Goal: Task Accomplishment & Management: Manage account settings

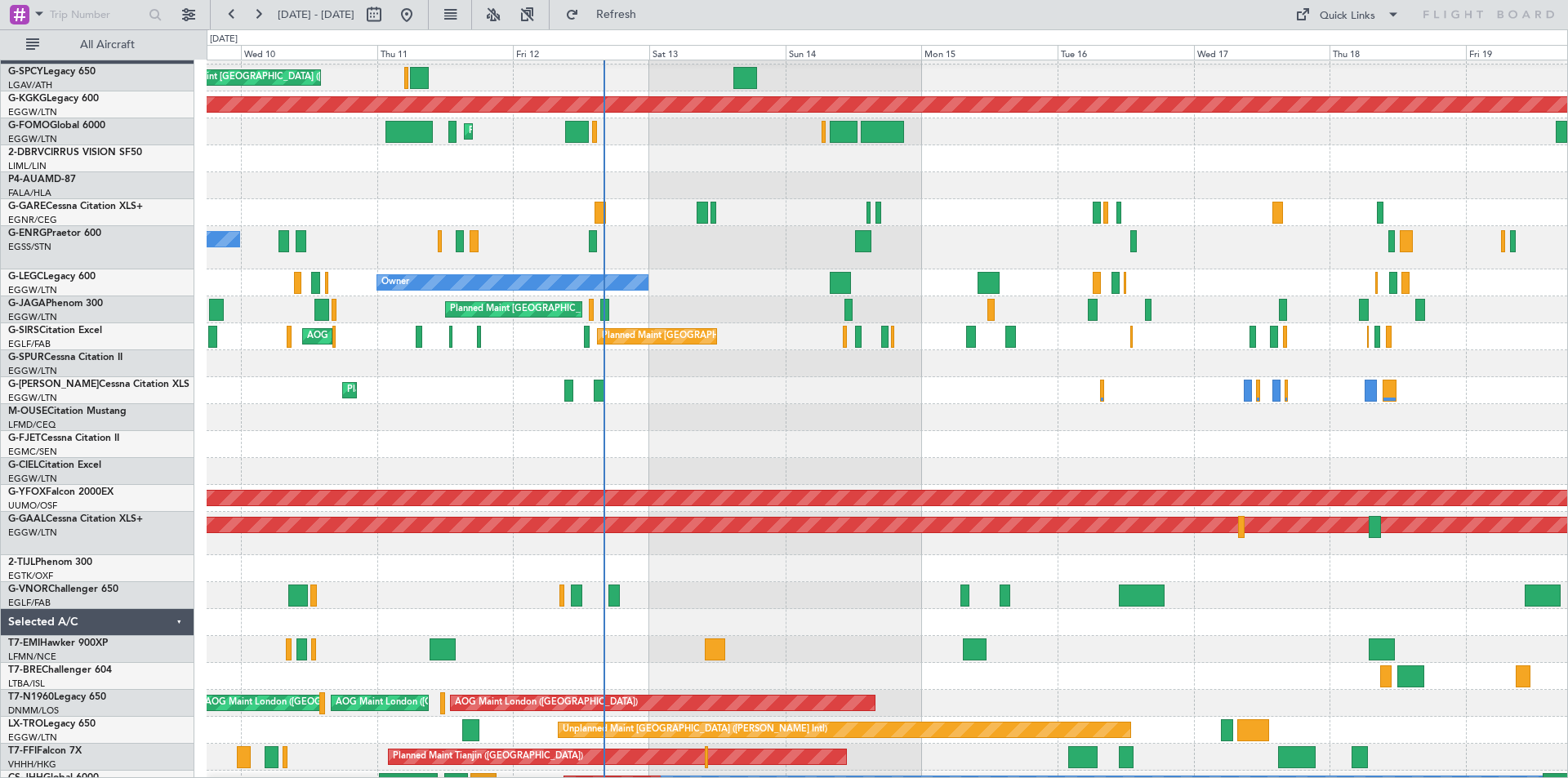
scroll to position [31, 0]
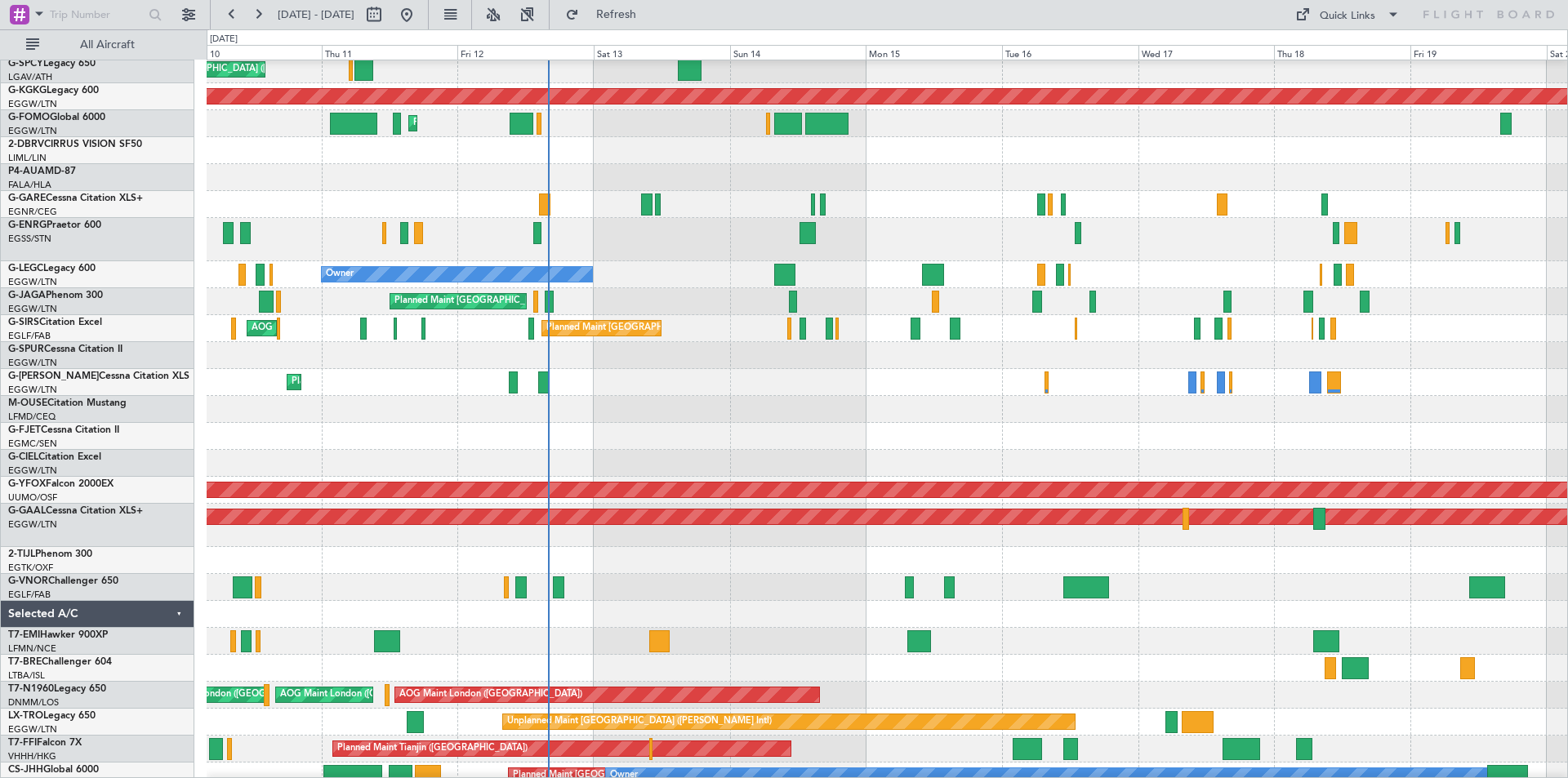
click at [697, 612] on div at bounding box center [887, 614] width 1360 height 27
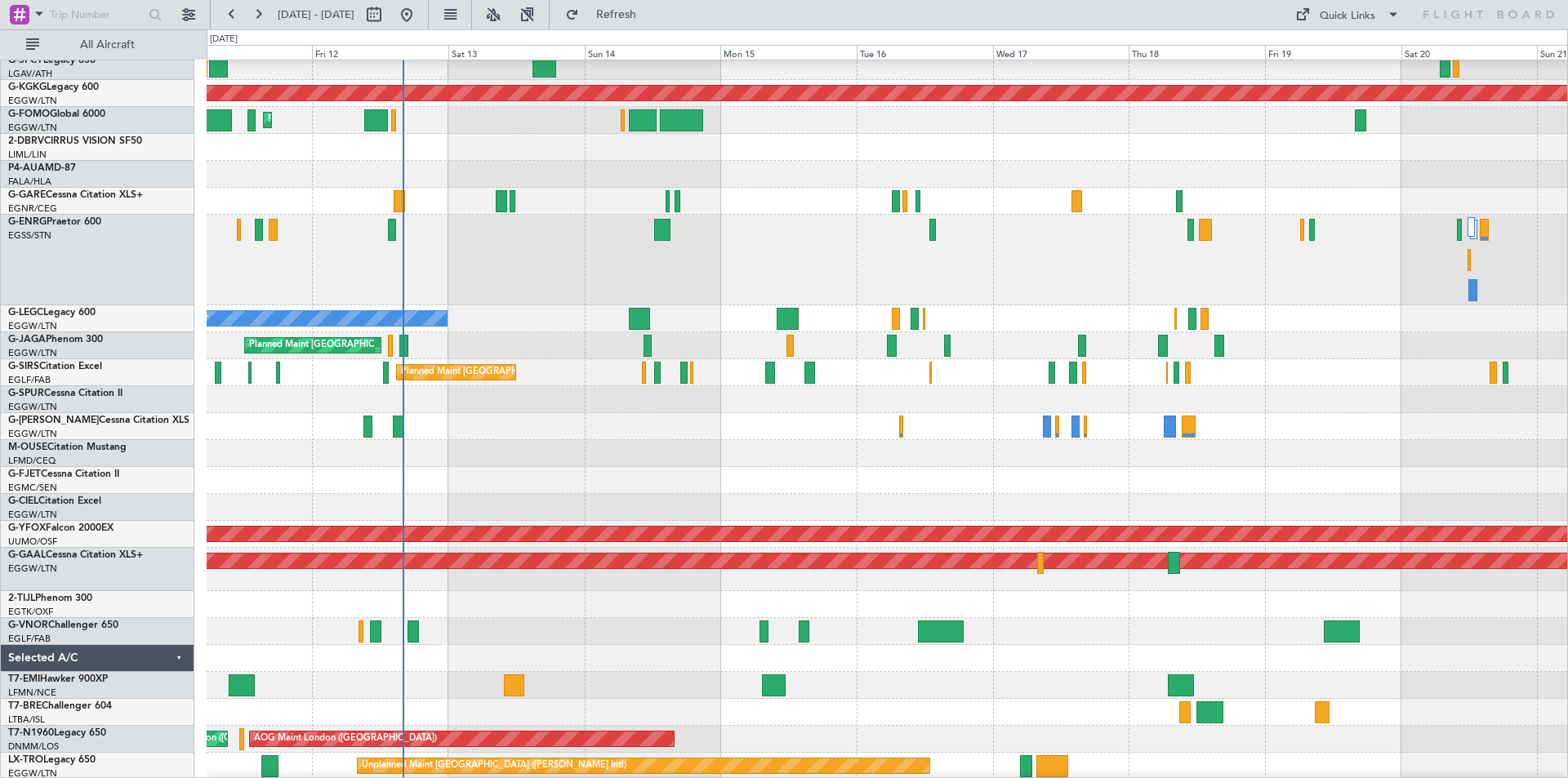
scroll to position [35, 0]
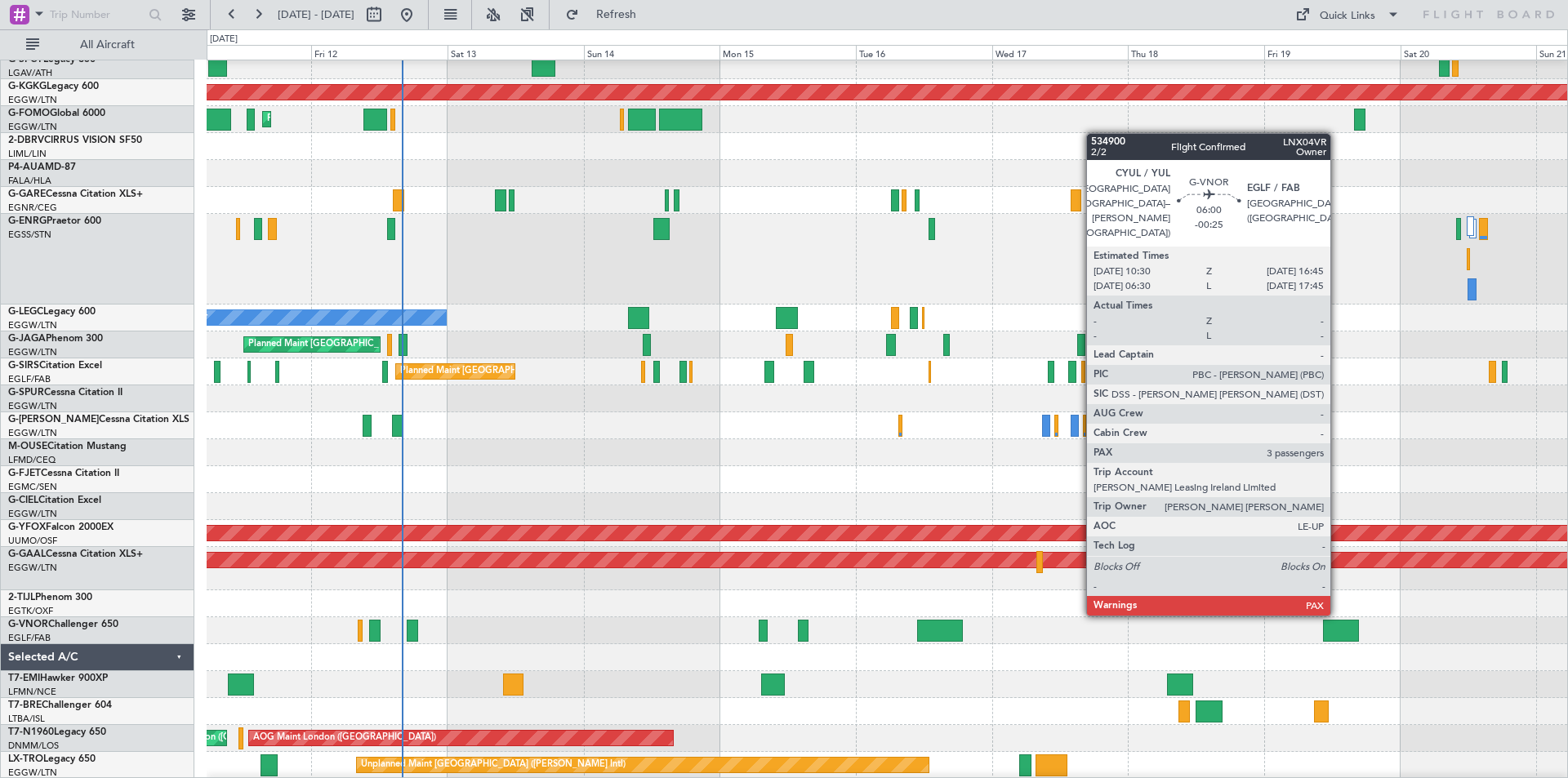
click at [1338, 628] on div at bounding box center [1340, 630] width 36 height 22
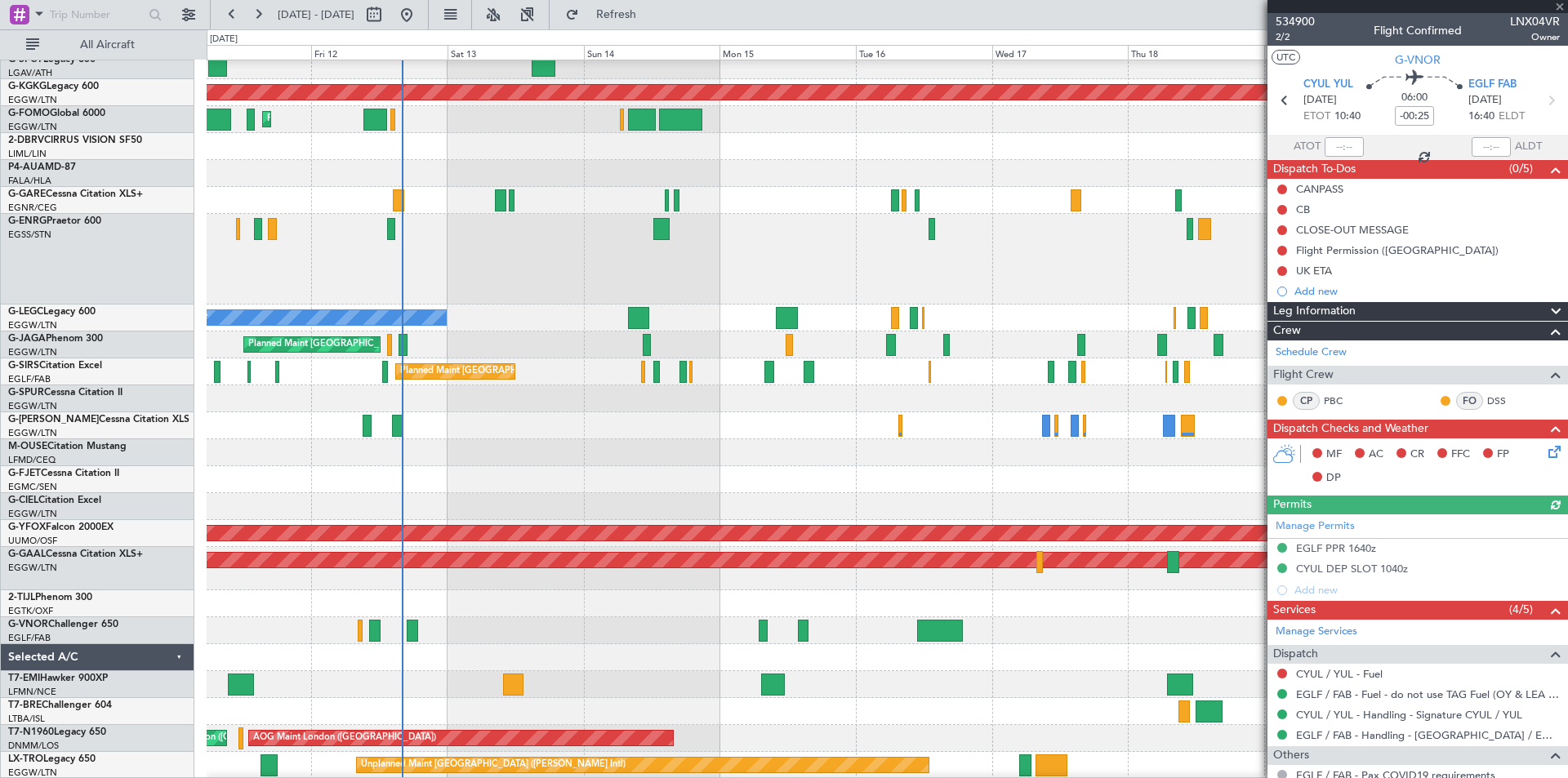
scroll to position [204, 0]
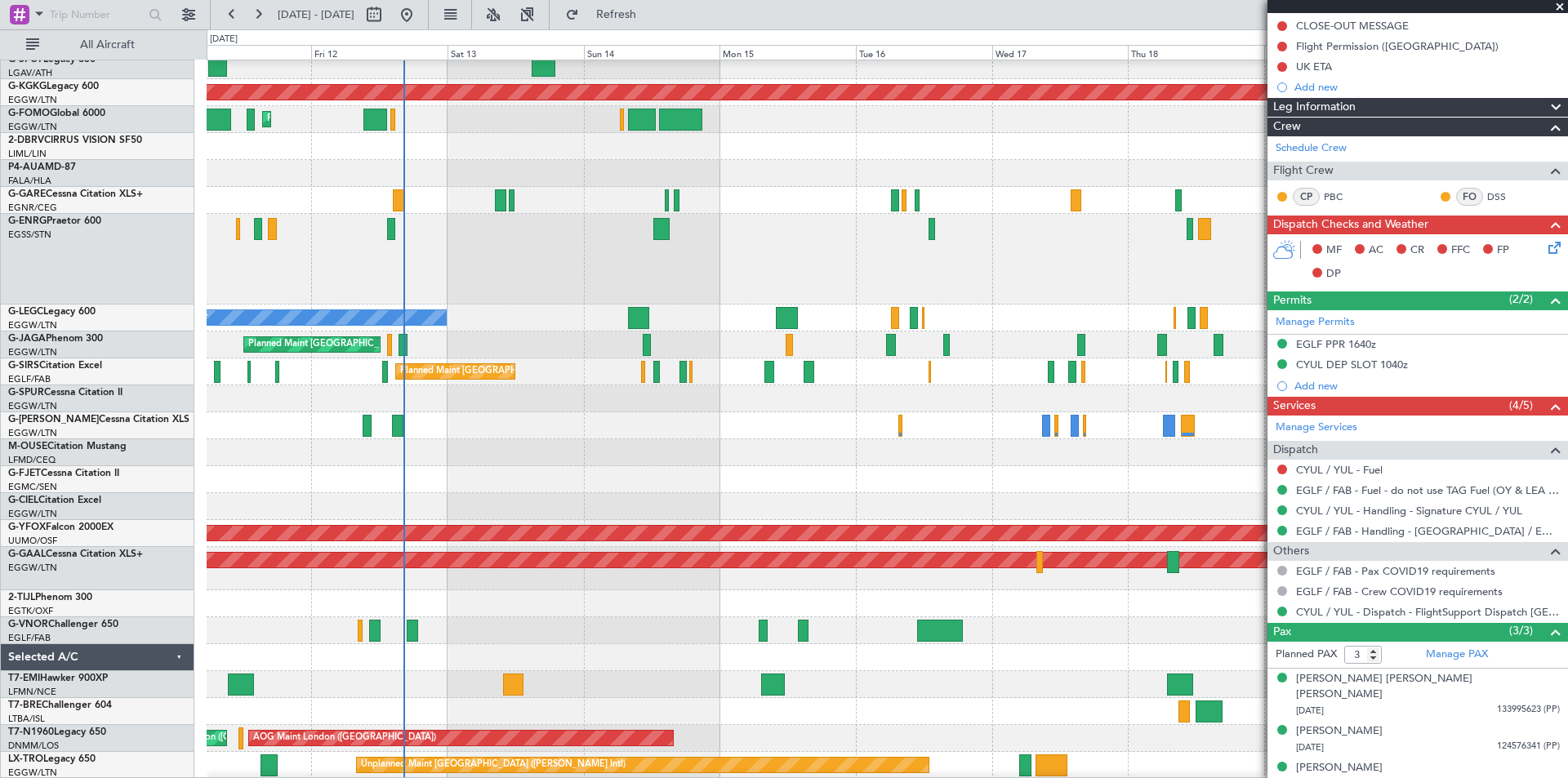
click at [1558, 10] on span at bounding box center [1559, 7] width 17 height 15
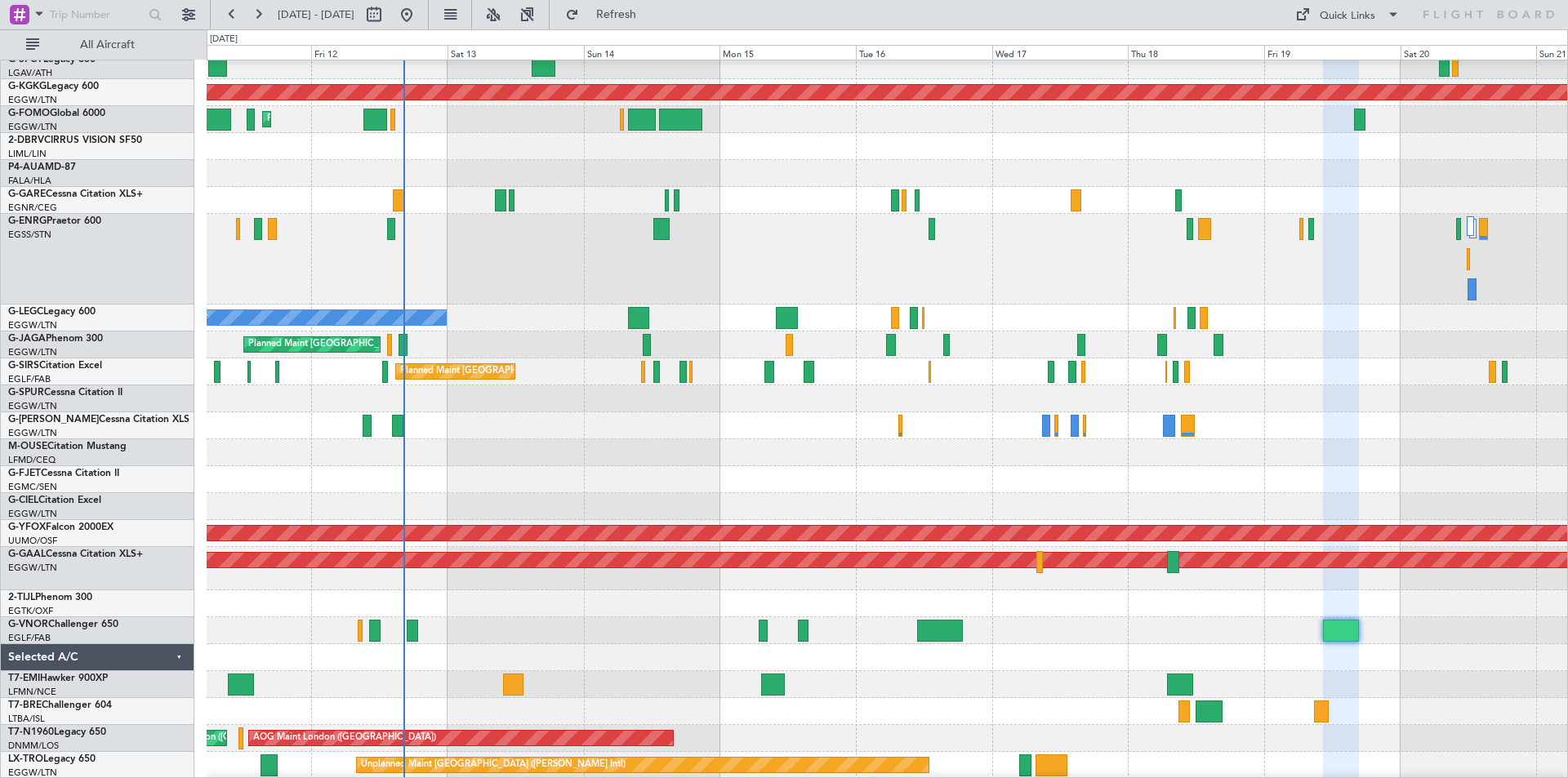
type input "0"
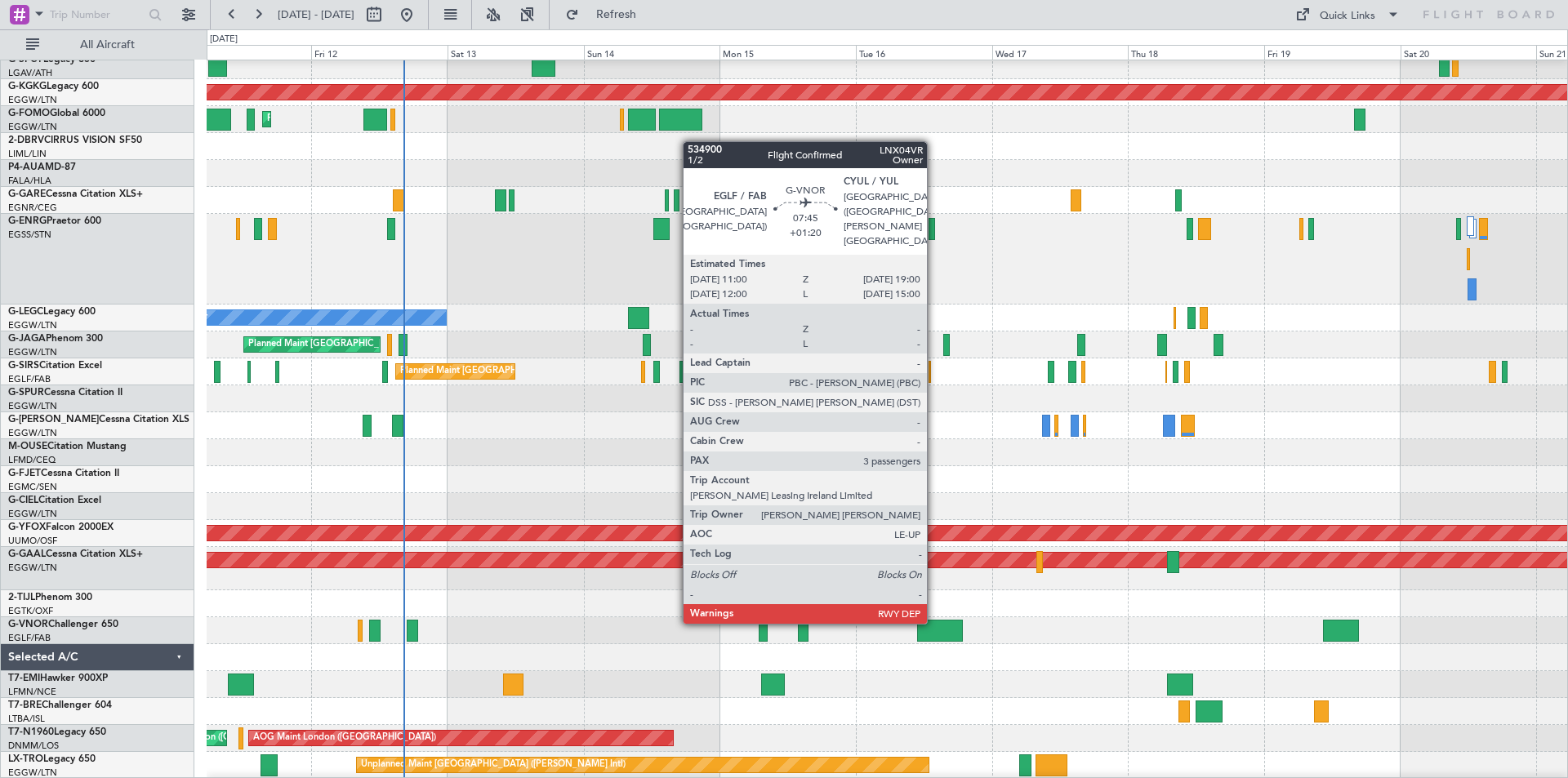
click at [934, 637] on div at bounding box center [940, 630] width 46 height 22
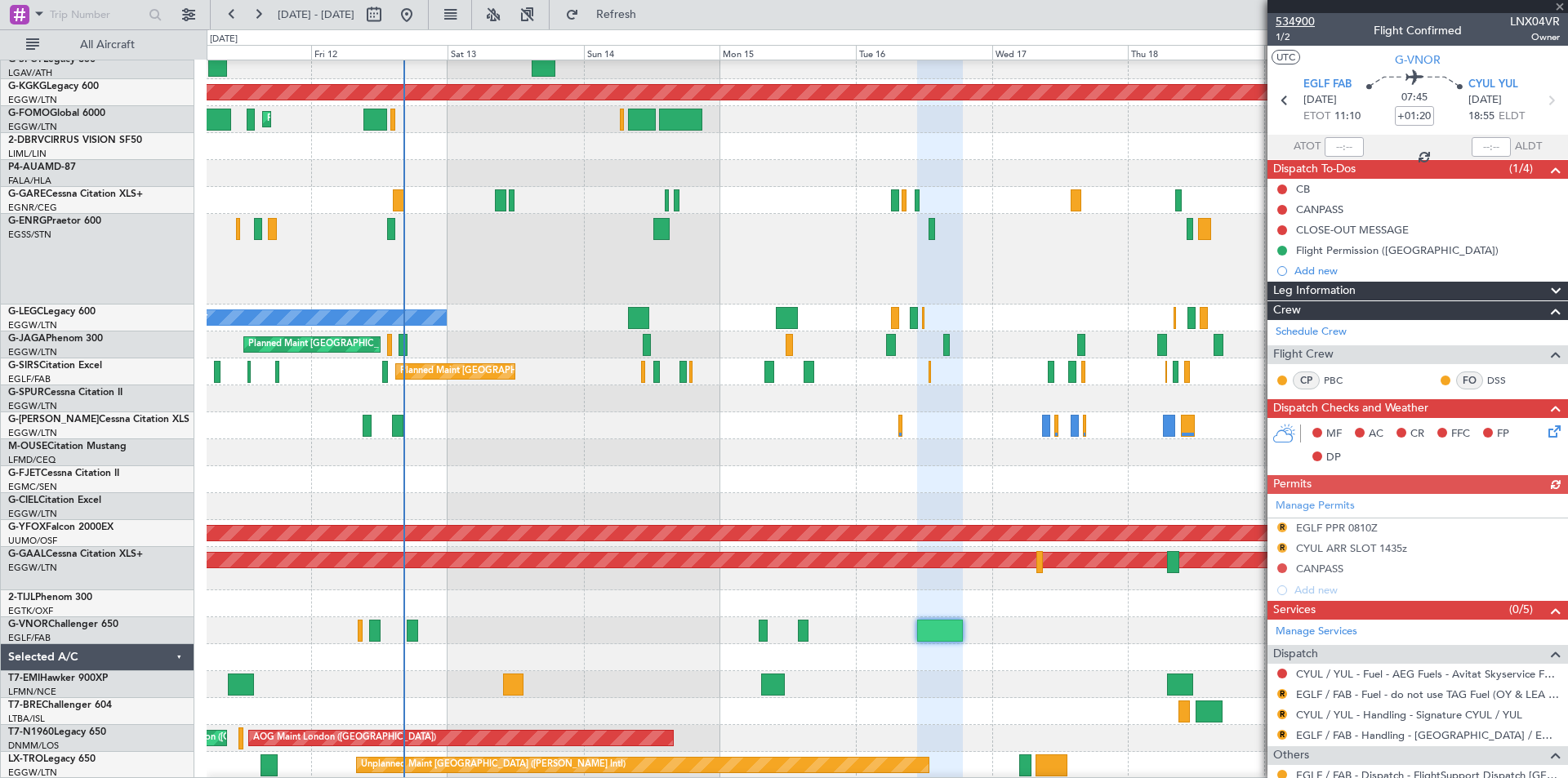
click at [1303, 20] on span "534900" at bounding box center [1295, 22] width 39 height 17
click at [1286, 37] on span "1/2" at bounding box center [1295, 37] width 39 height 14
click at [651, 10] on span "Refresh" at bounding box center [616, 14] width 69 height 11
click at [1560, 7] on span at bounding box center [1559, 7] width 17 height 15
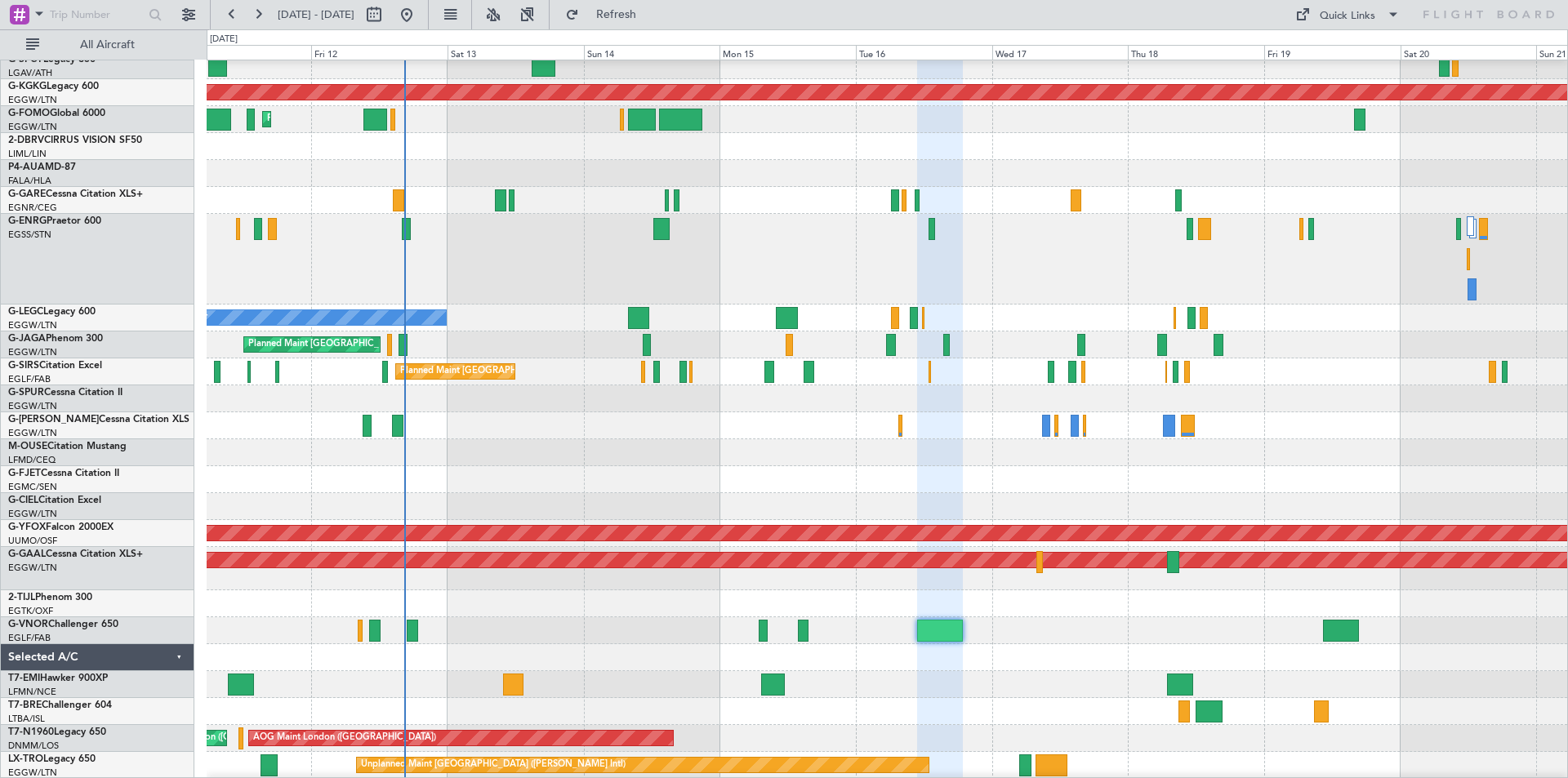
type input "0"
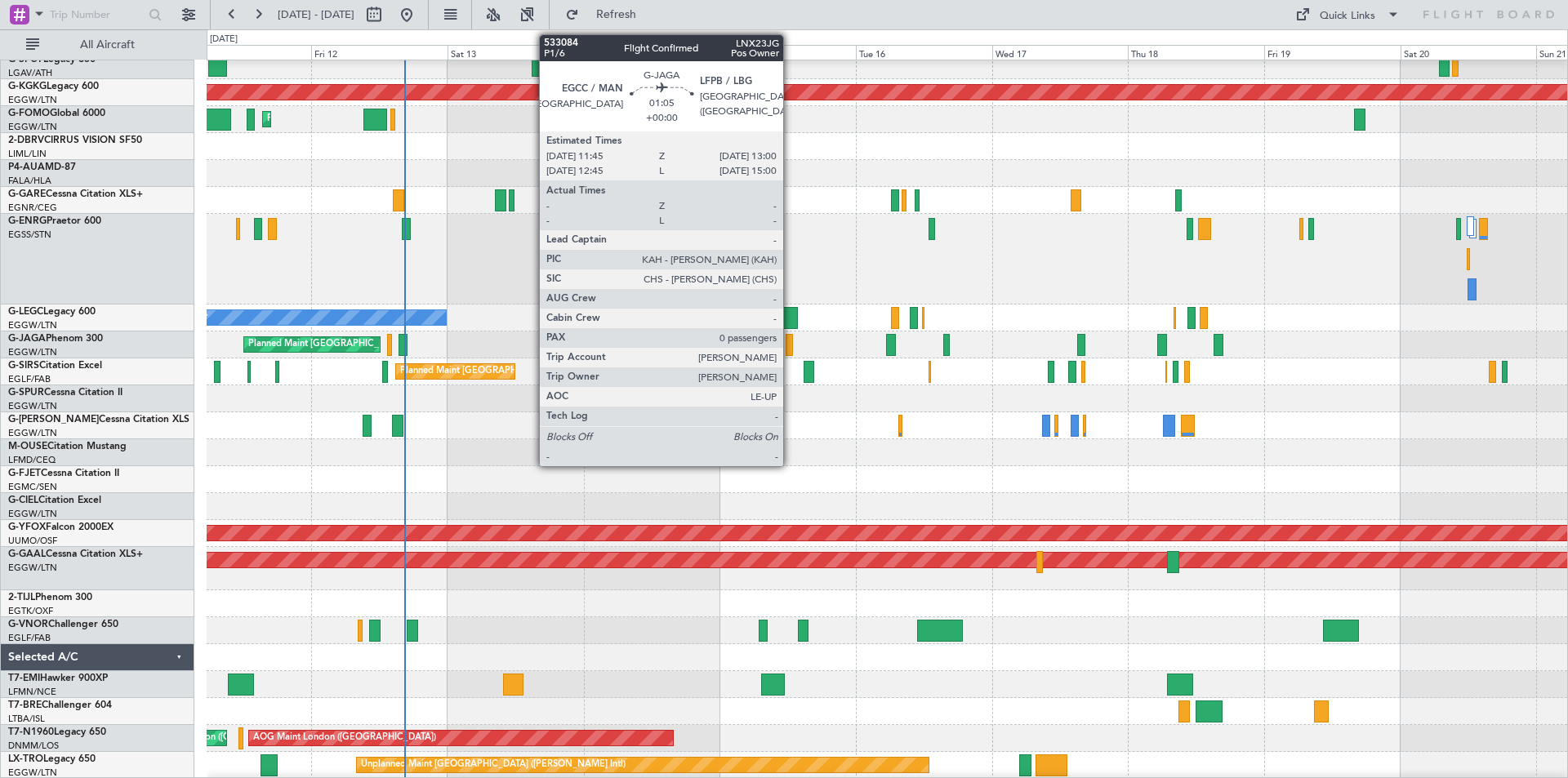
click at [790, 344] on div at bounding box center [789, 344] width 7 height 22
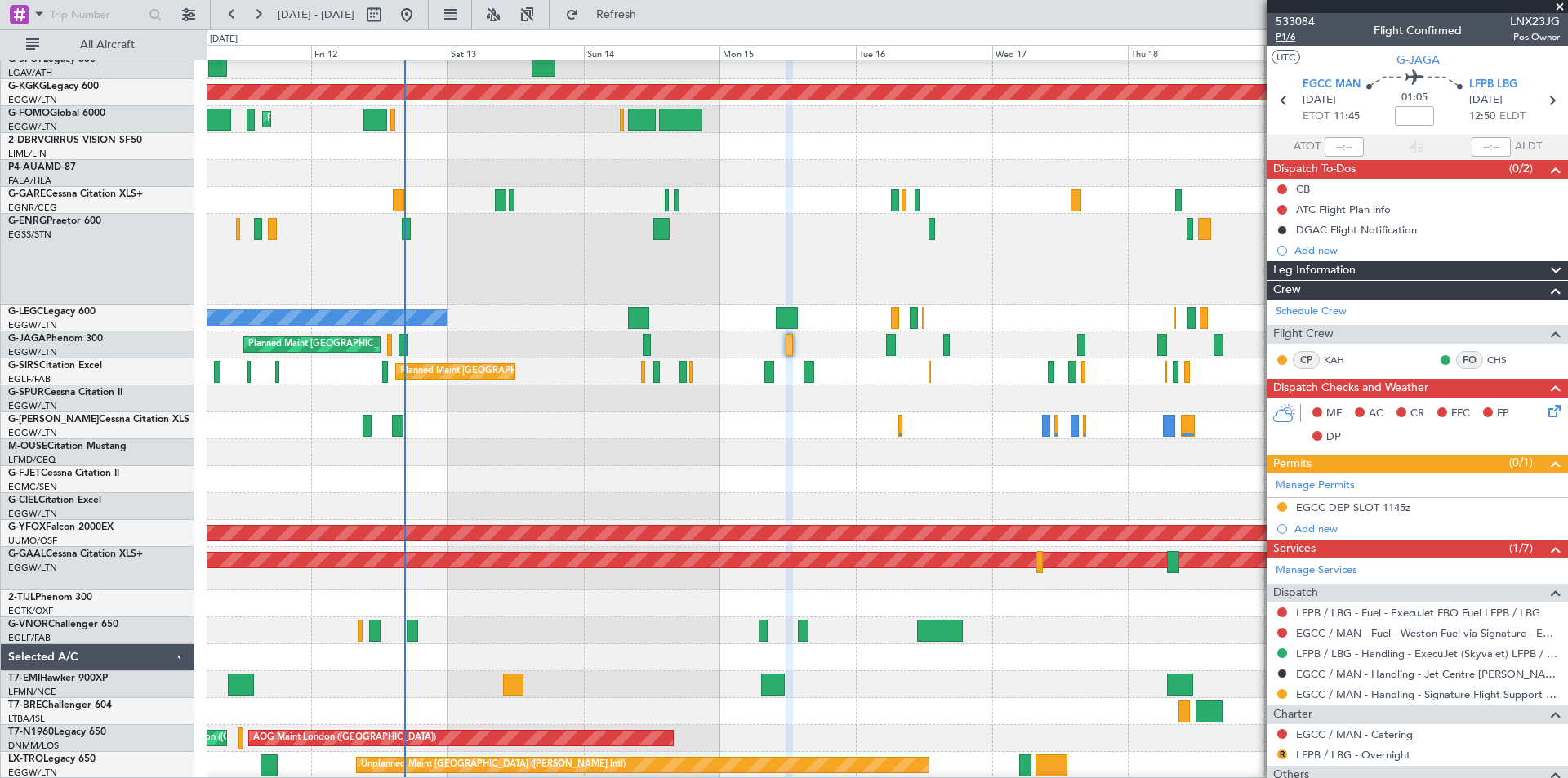
click at [1296, 37] on span "P1/6" at bounding box center [1295, 37] width 39 height 14
click at [651, 17] on span "Refresh" at bounding box center [616, 14] width 69 height 11
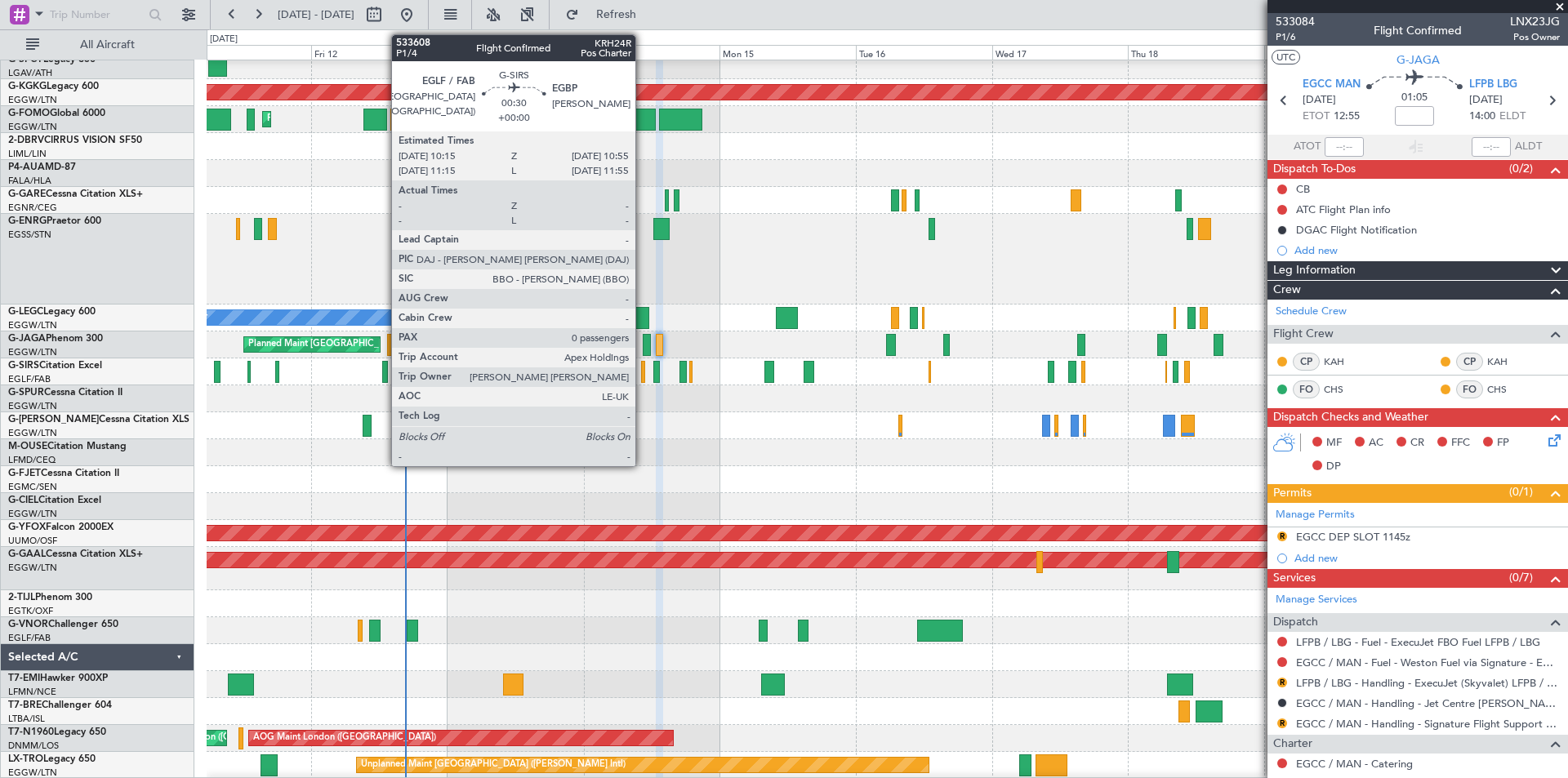
click at [642, 378] on div at bounding box center [643, 371] width 4 height 22
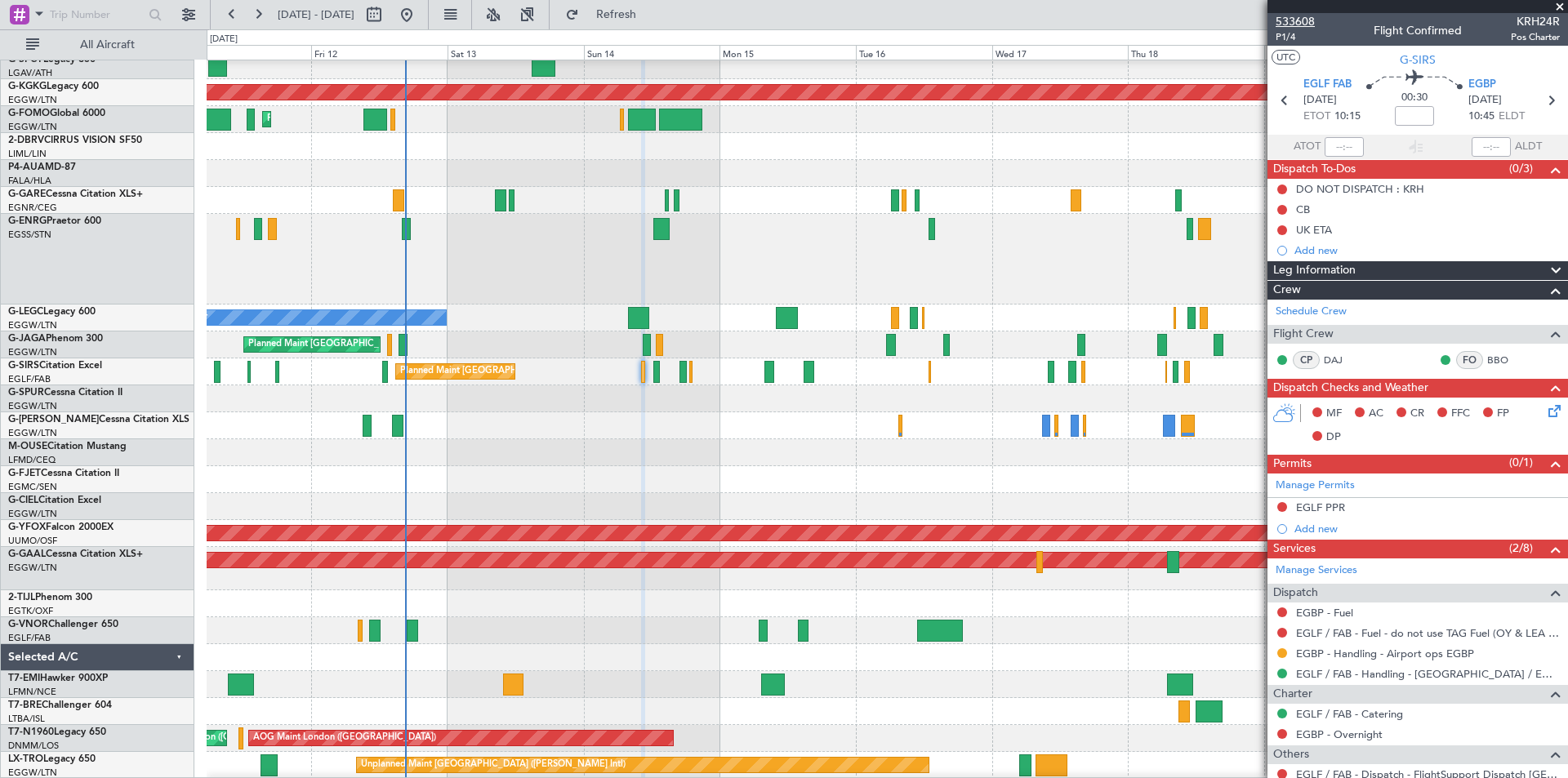
click at [1312, 24] on span "533608" at bounding box center [1295, 22] width 39 height 17
click at [1559, 5] on span at bounding box center [1559, 7] width 17 height 15
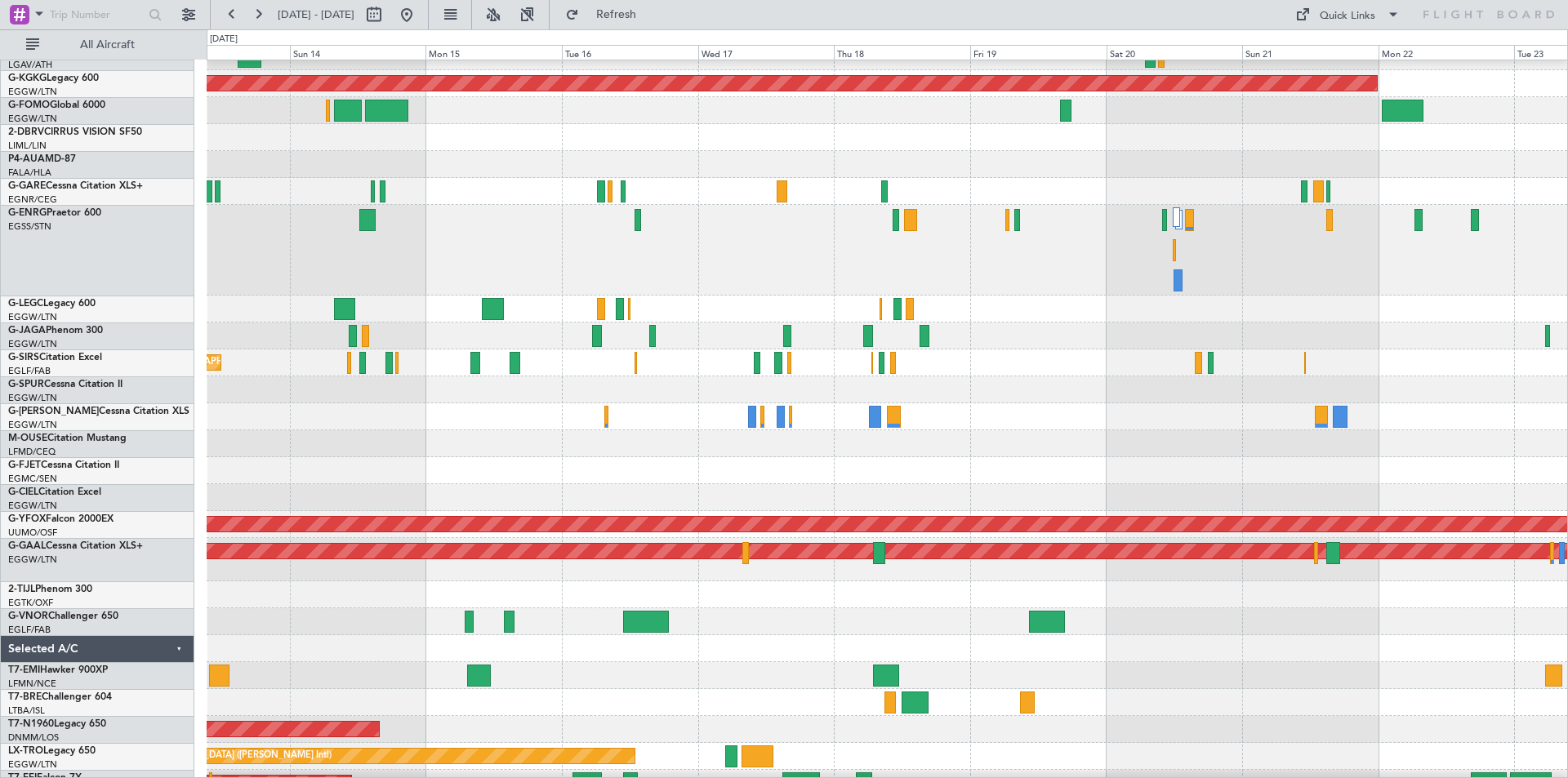
scroll to position [52, 0]
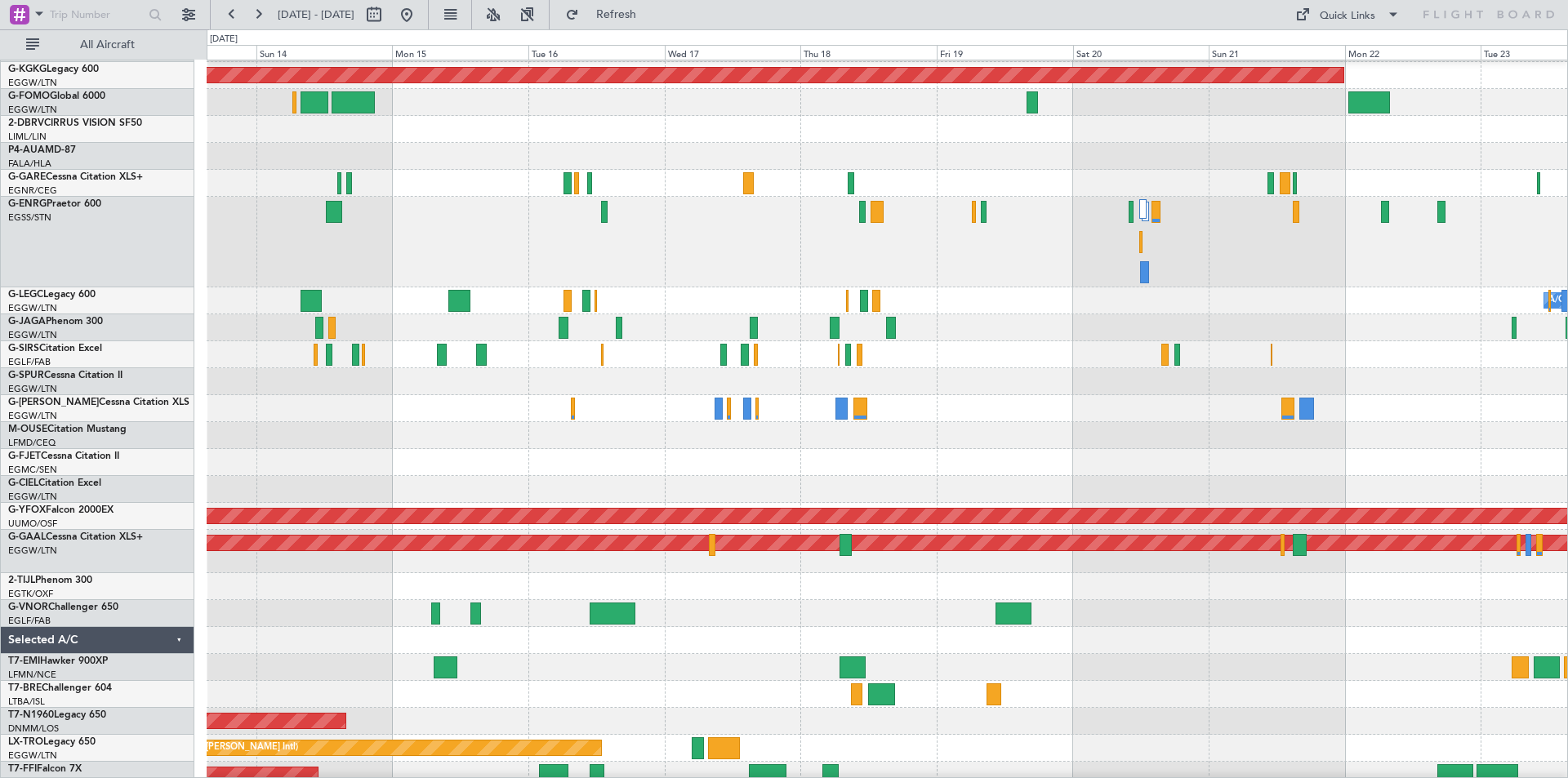
click at [1076, 469] on div at bounding box center [887, 462] width 1360 height 27
click at [420, 11] on button at bounding box center [407, 15] width 26 height 26
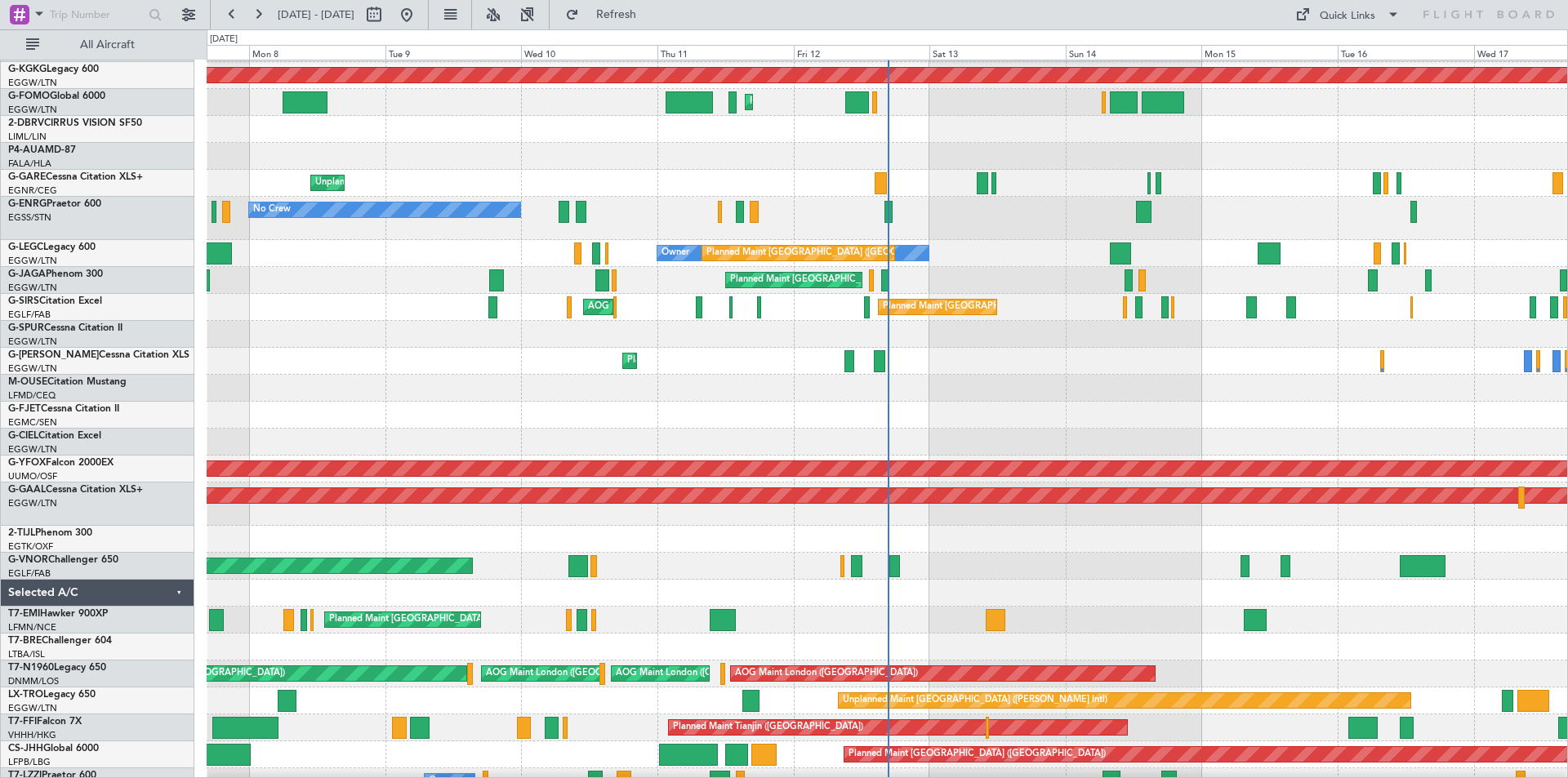
scroll to position [0, 0]
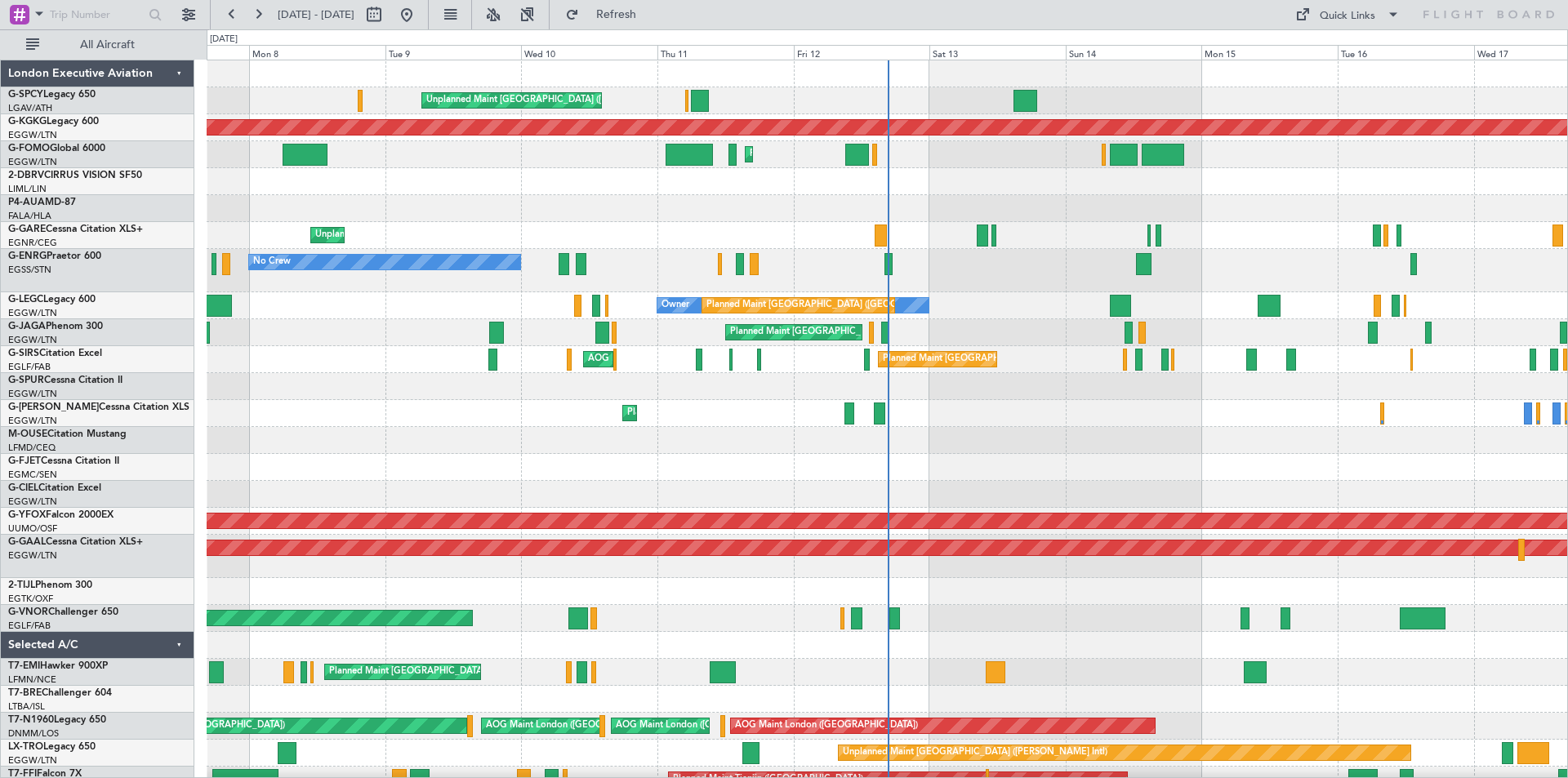
click at [1133, 416] on div "Planned Maint [GEOGRAPHIC_DATA] ([GEOGRAPHIC_DATA])" at bounding box center [887, 413] width 1360 height 27
click at [420, 16] on button at bounding box center [407, 15] width 26 height 26
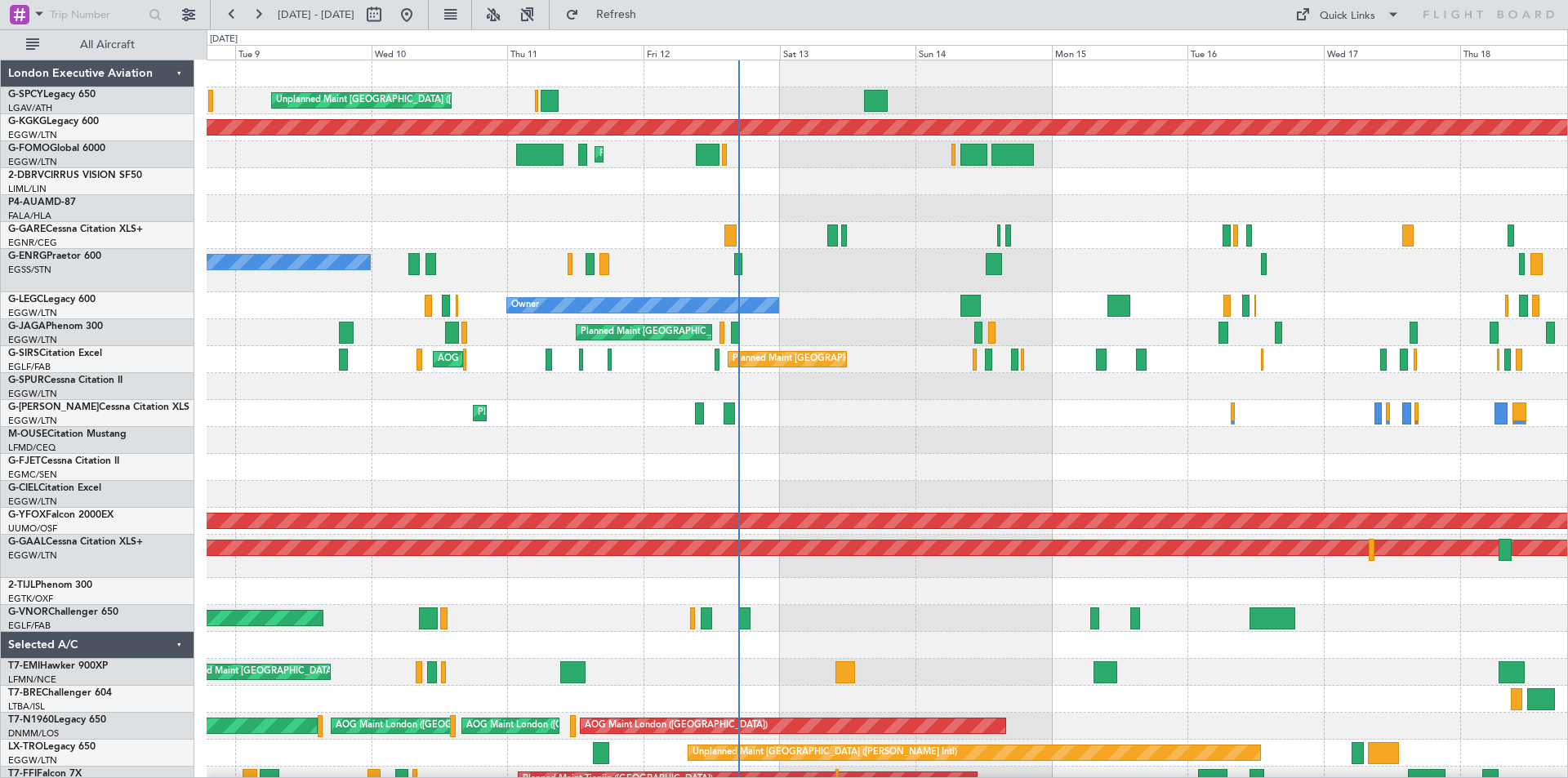
click at [947, 479] on div at bounding box center [887, 467] width 1360 height 27
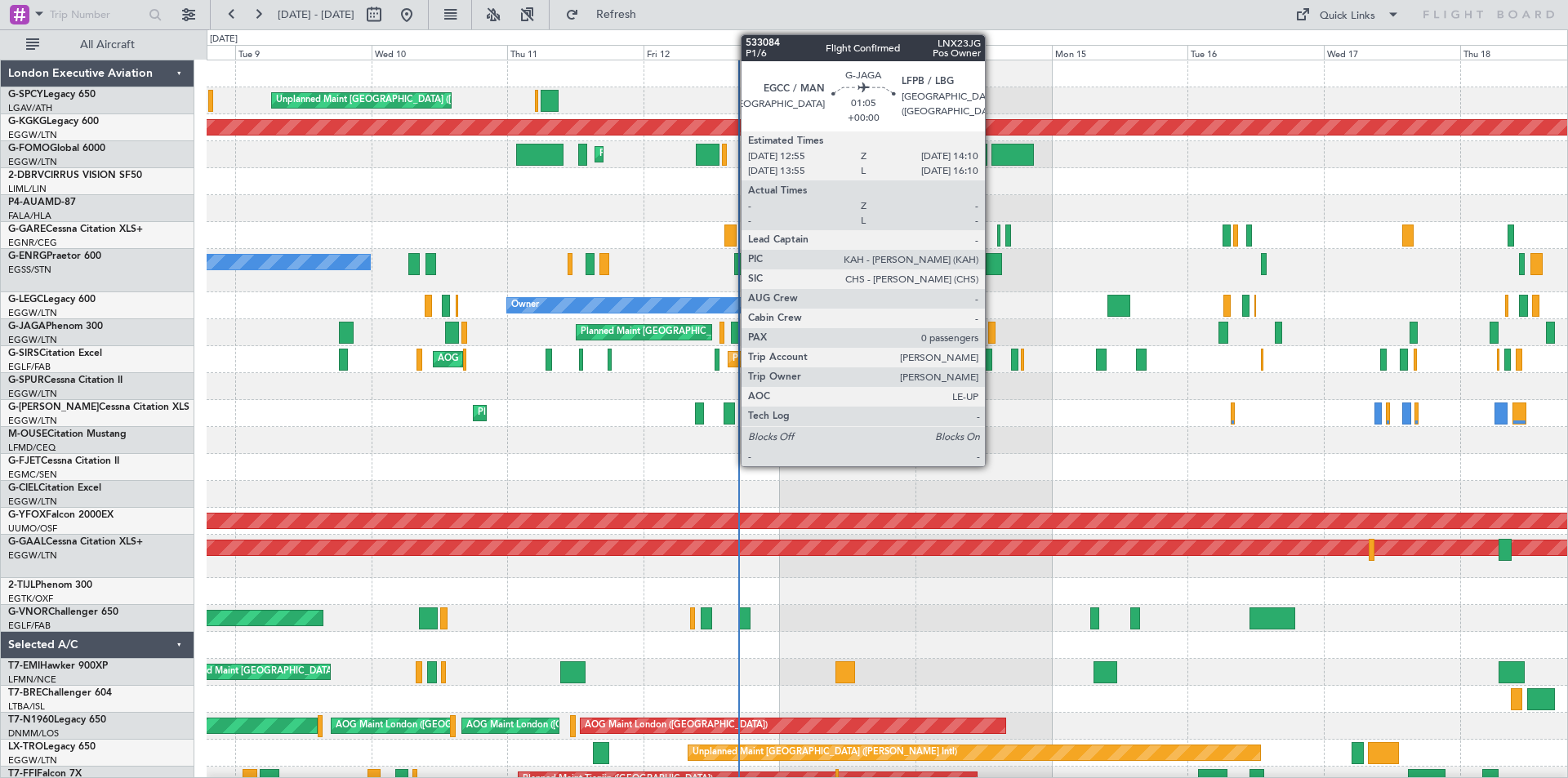
click at [993, 338] on div at bounding box center [992, 332] width 7 height 22
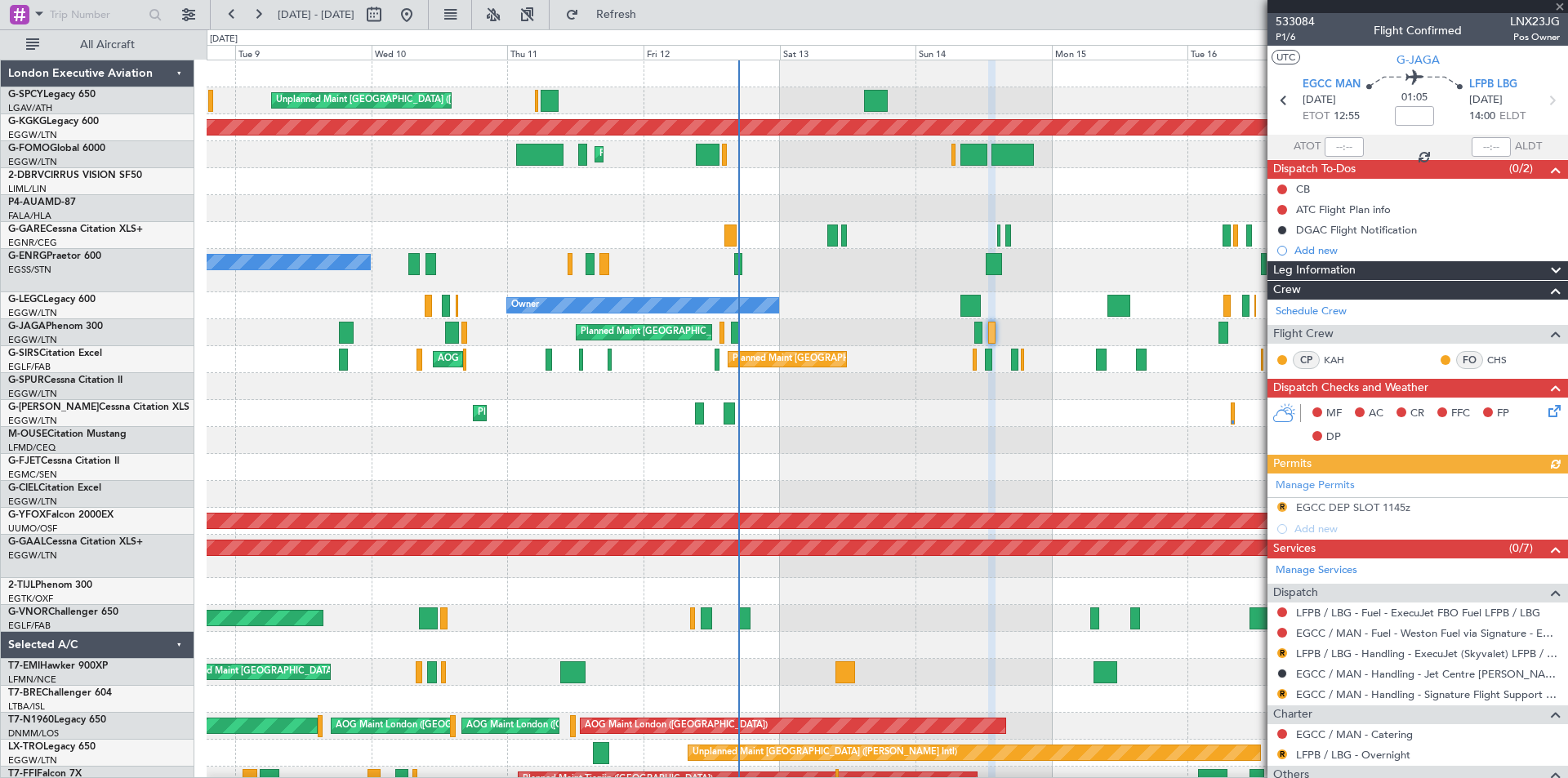
scroll to position [134, 0]
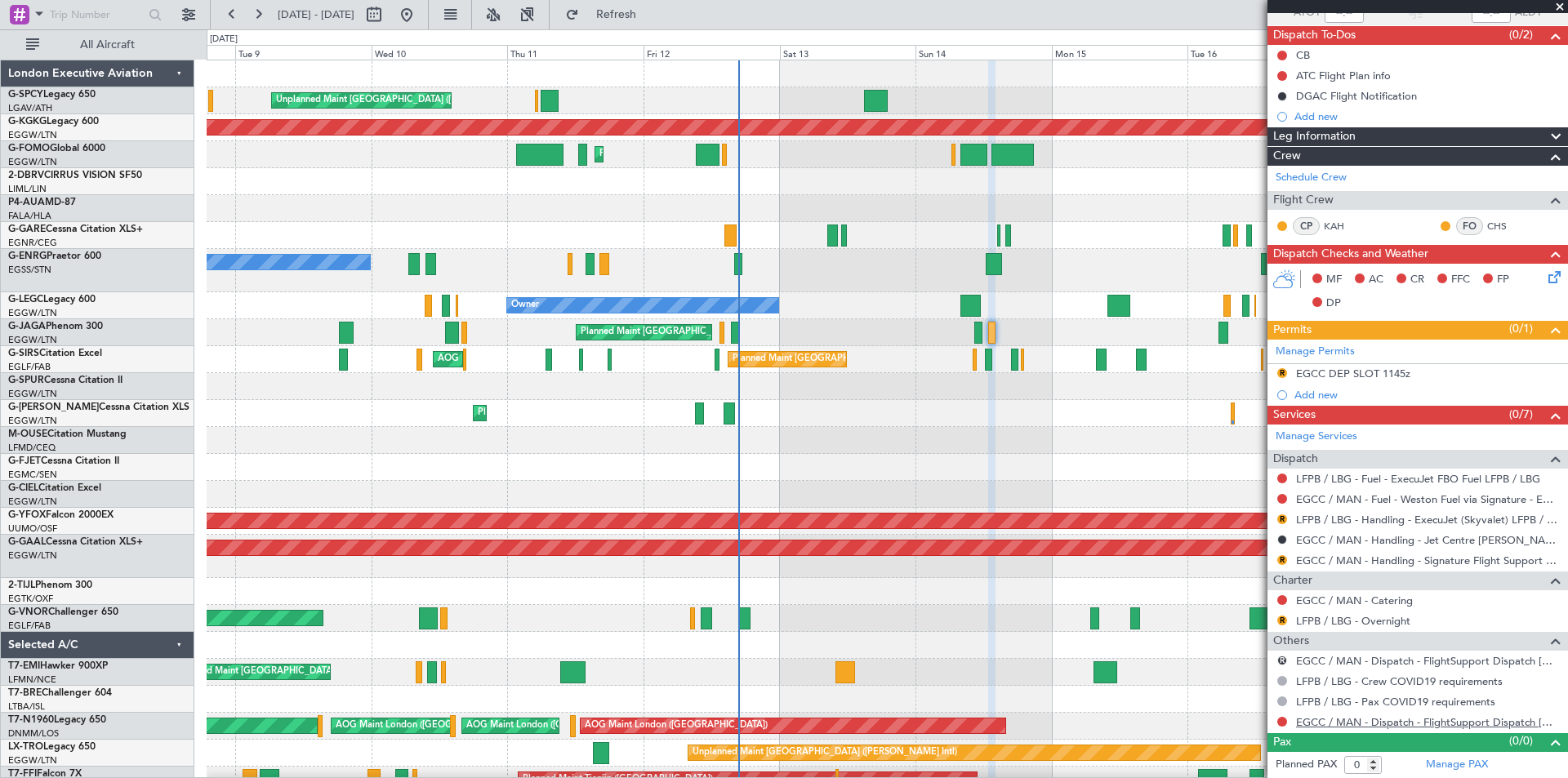
click at [1385, 721] on link "EGCC / MAN - Dispatch - FlightSupport Dispatch [GEOGRAPHIC_DATA]" at bounding box center [1427, 722] width 263 height 14
click at [651, 14] on span "Refresh" at bounding box center [616, 14] width 69 height 11
click at [651, 20] on span "Refresh" at bounding box center [616, 14] width 69 height 11
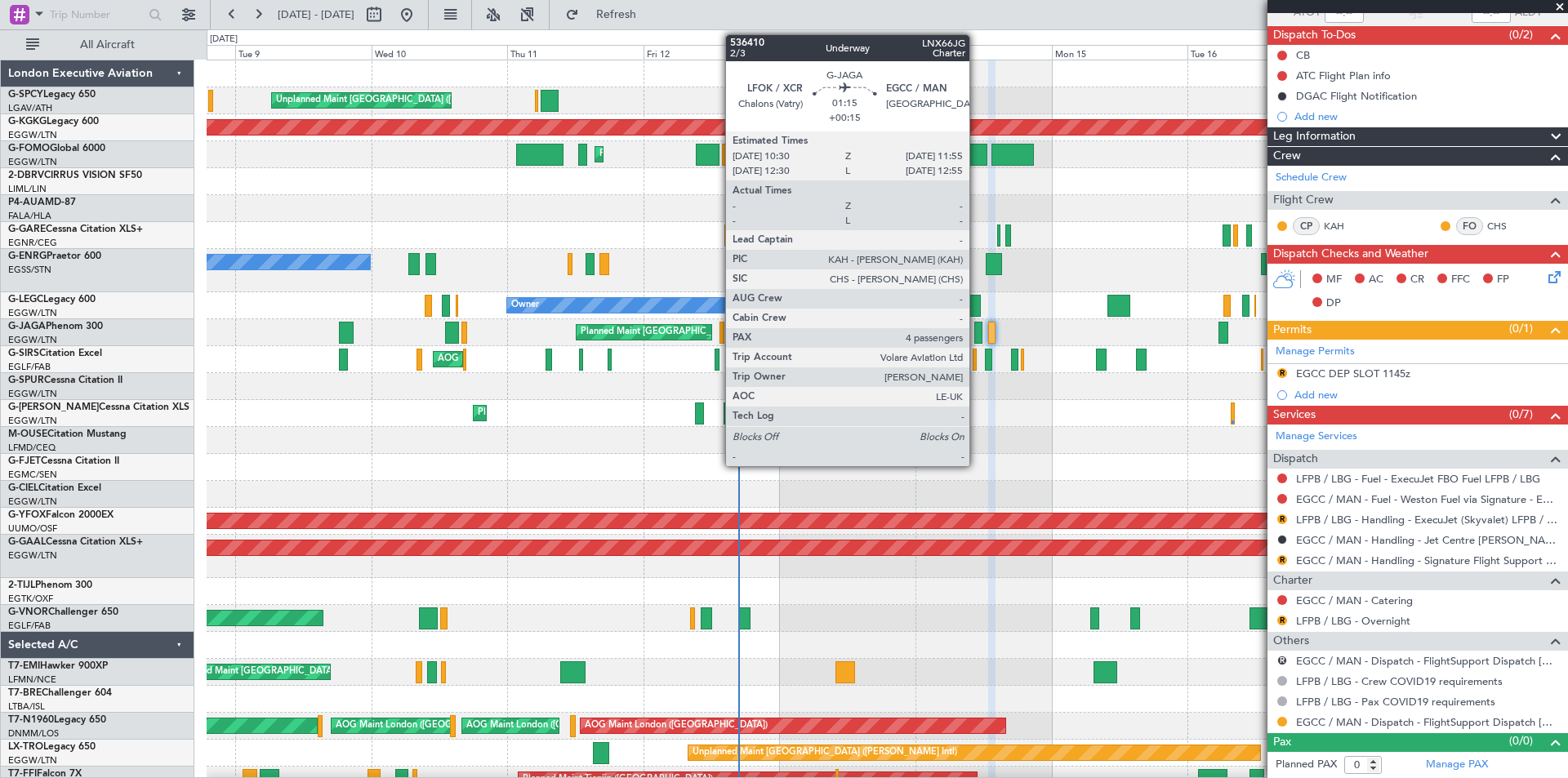
click at [977, 333] on div at bounding box center [978, 332] width 8 height 22
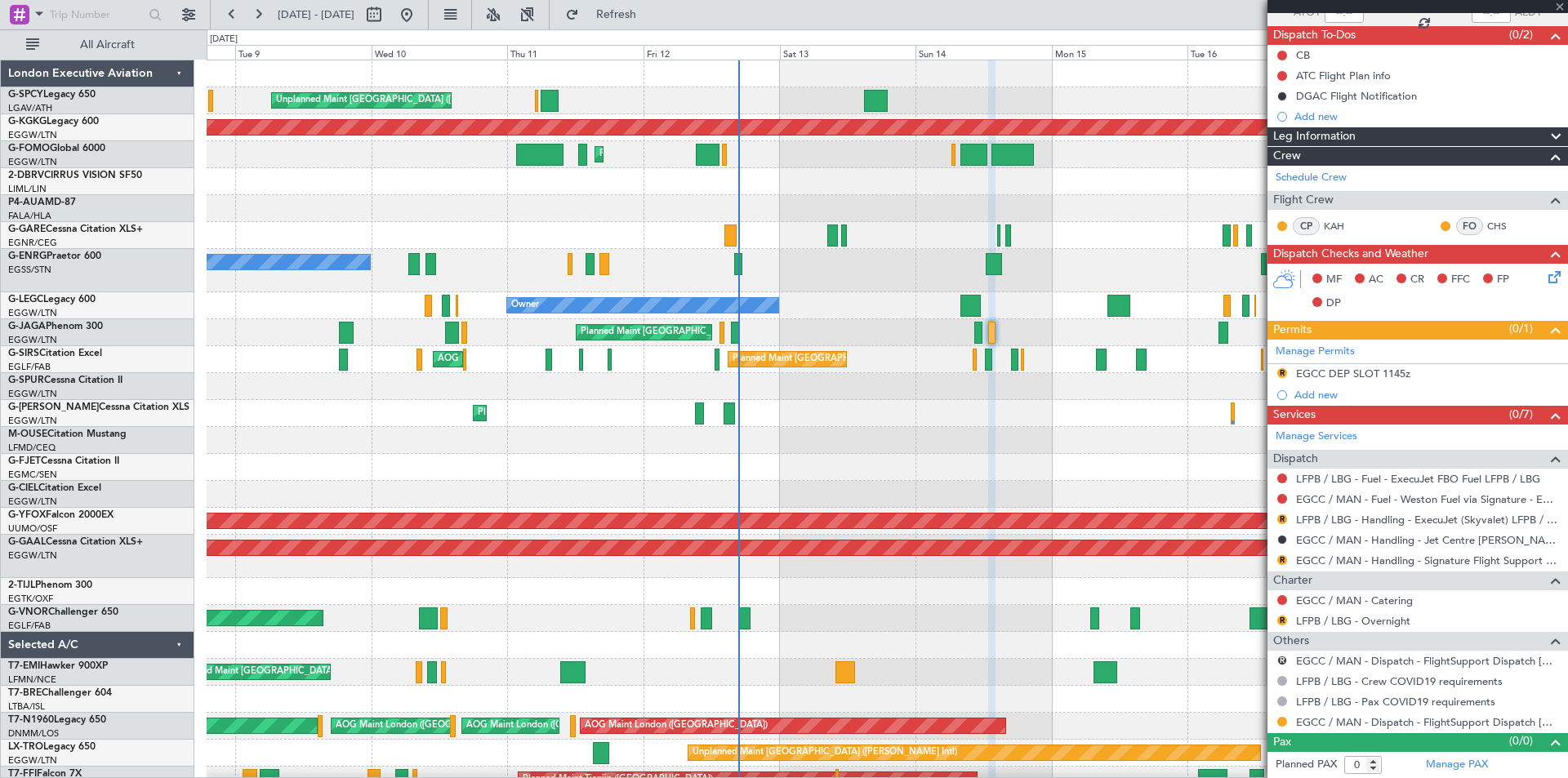
type input "+00:15"
type input "4"
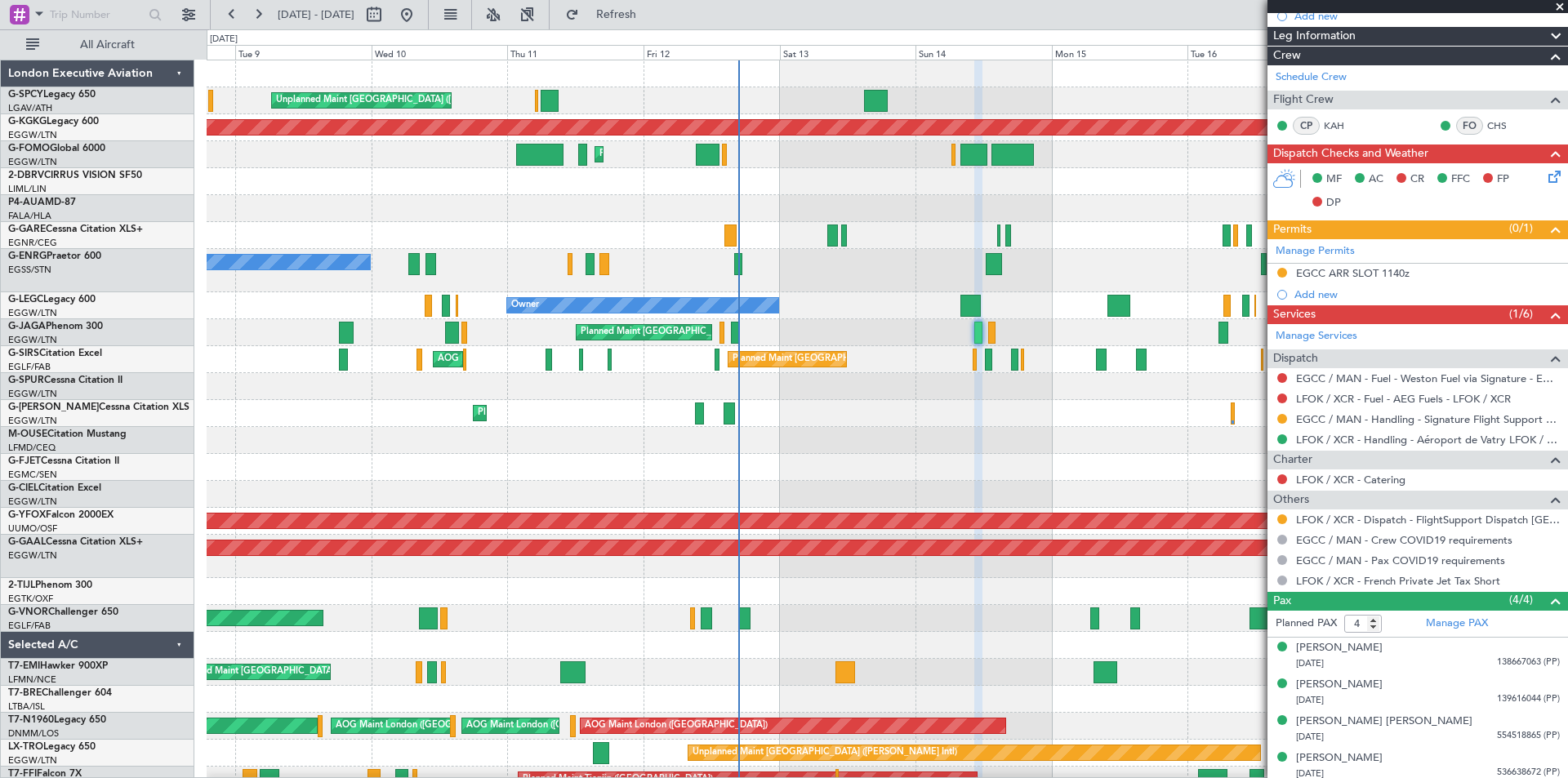
scroll to position [261, 0]
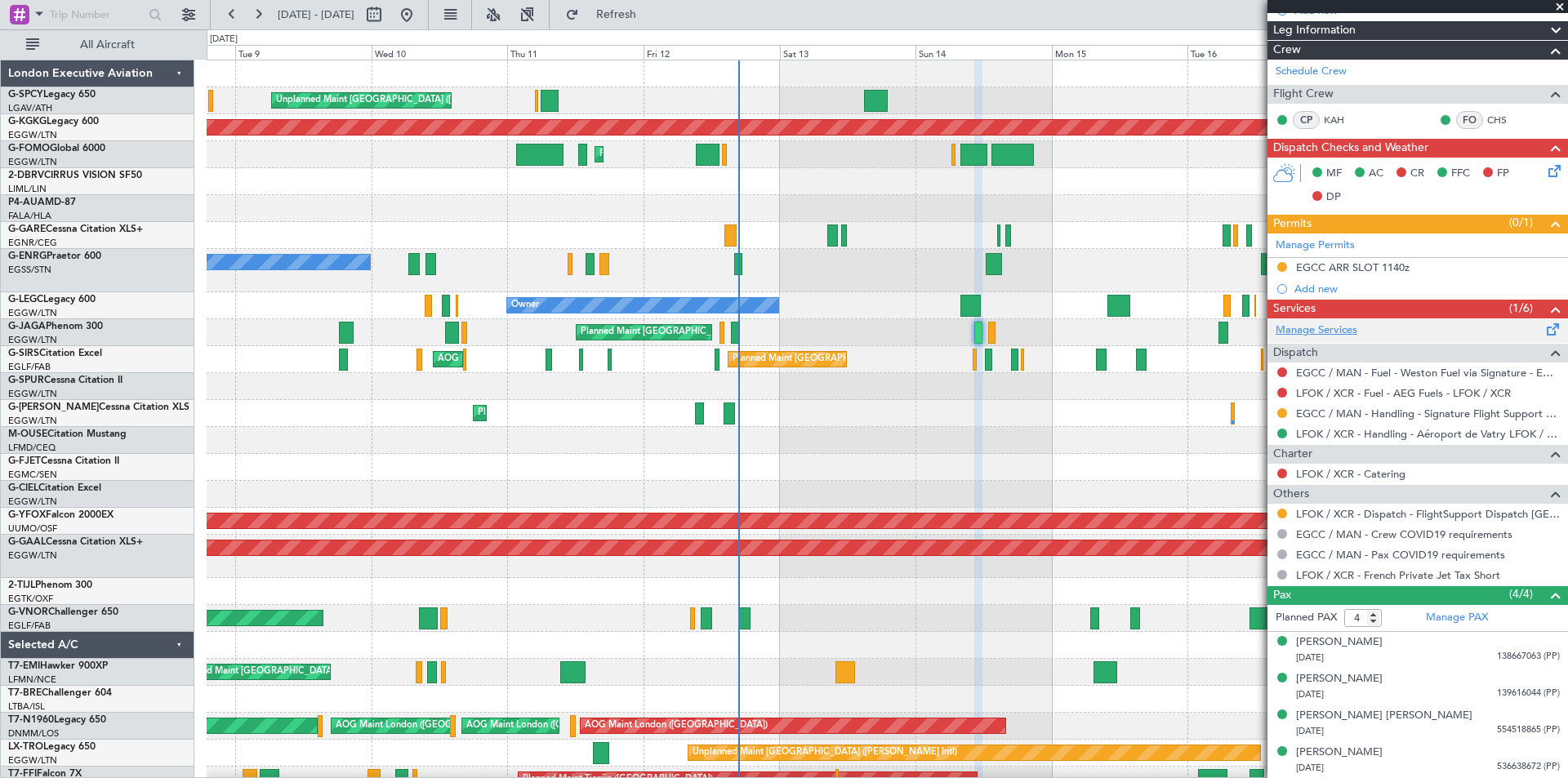
click at [1346, 329] on link "Manage Services" at bounding box center [1317, 330] width 82 height 17
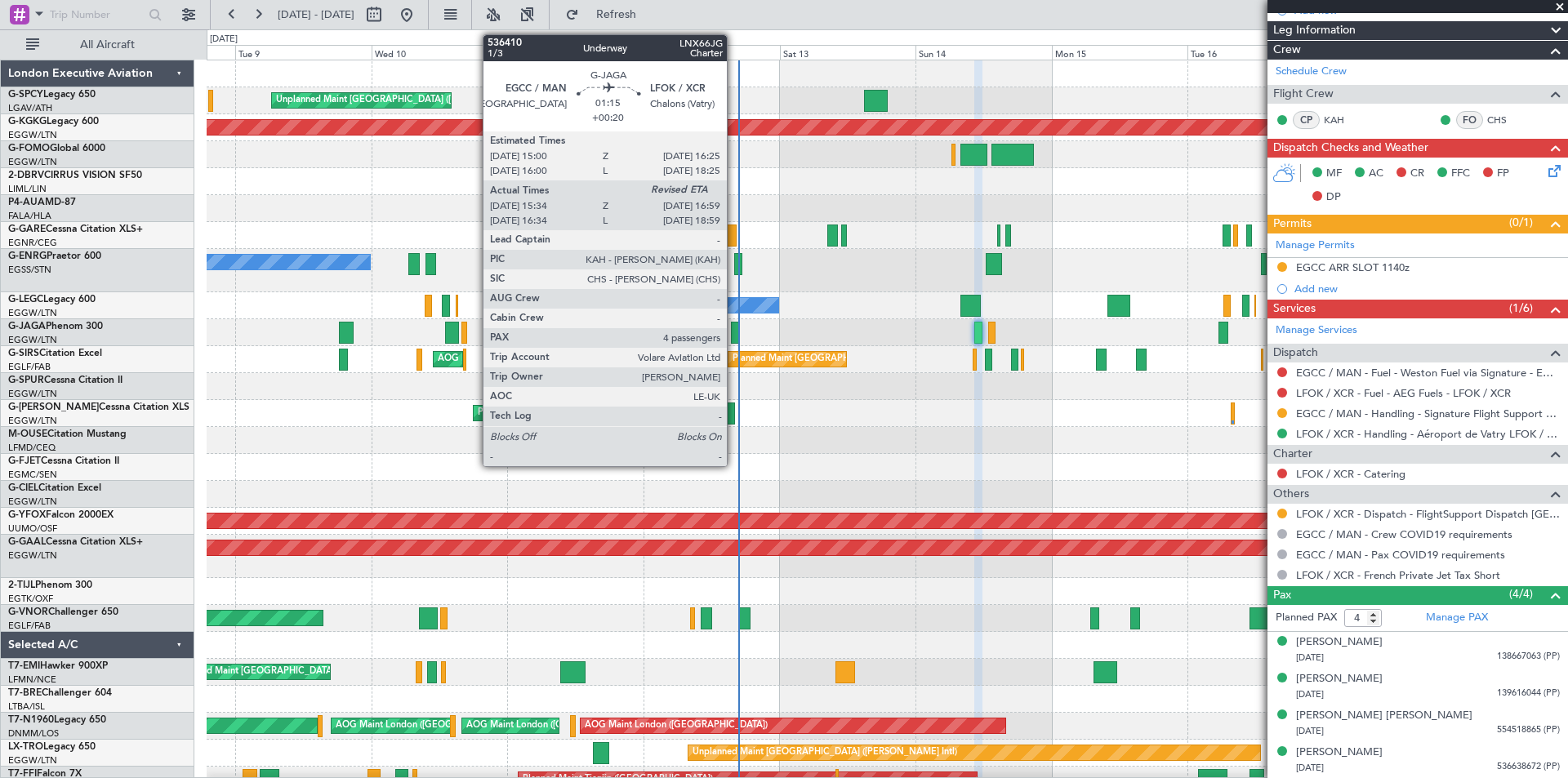
click at [734, 335] on div at bounding box center [734, 332] width 8 height 22
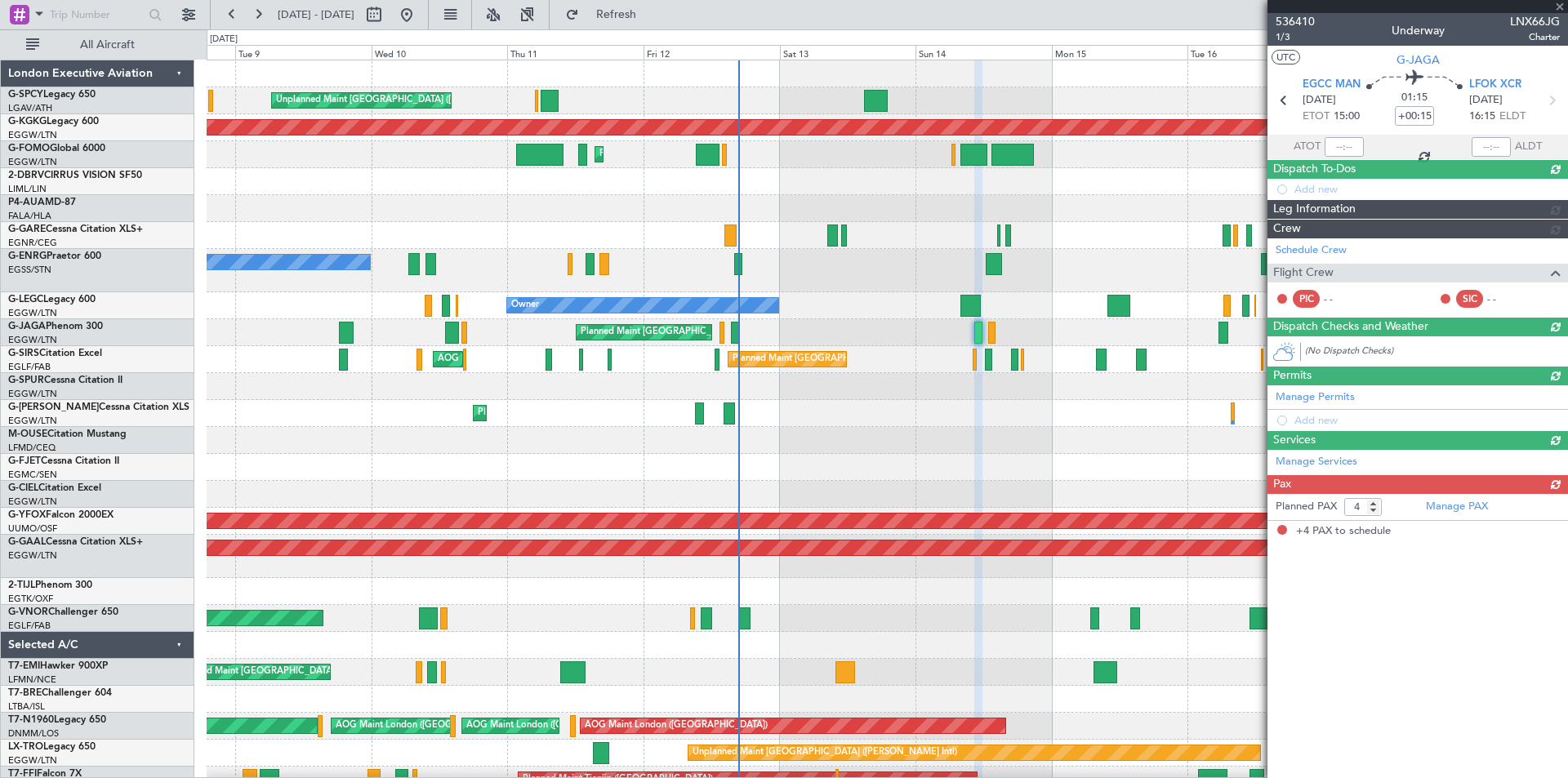
type input "+00:20"
type input "15:34"
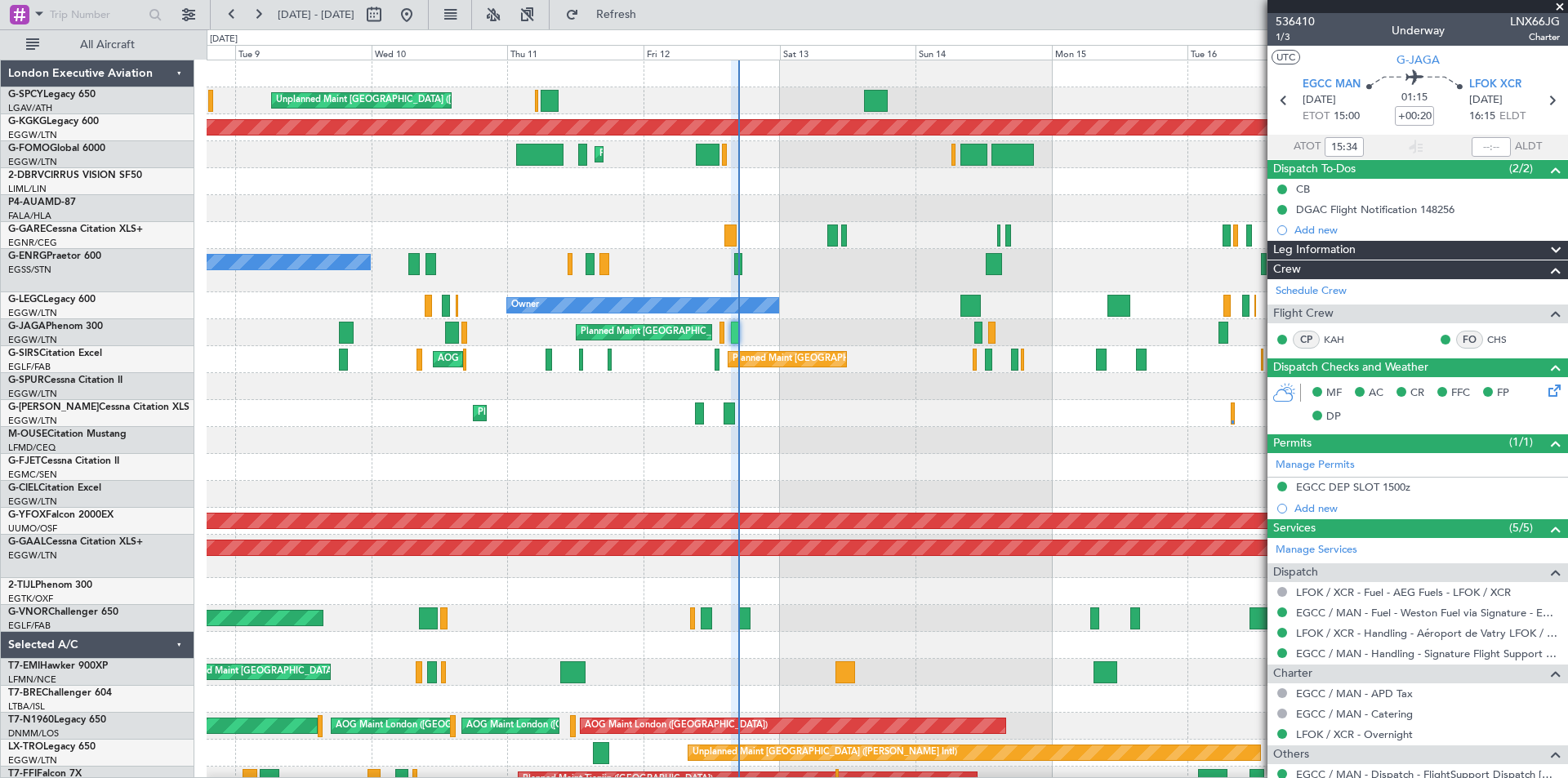
scroll to position [240, 0]
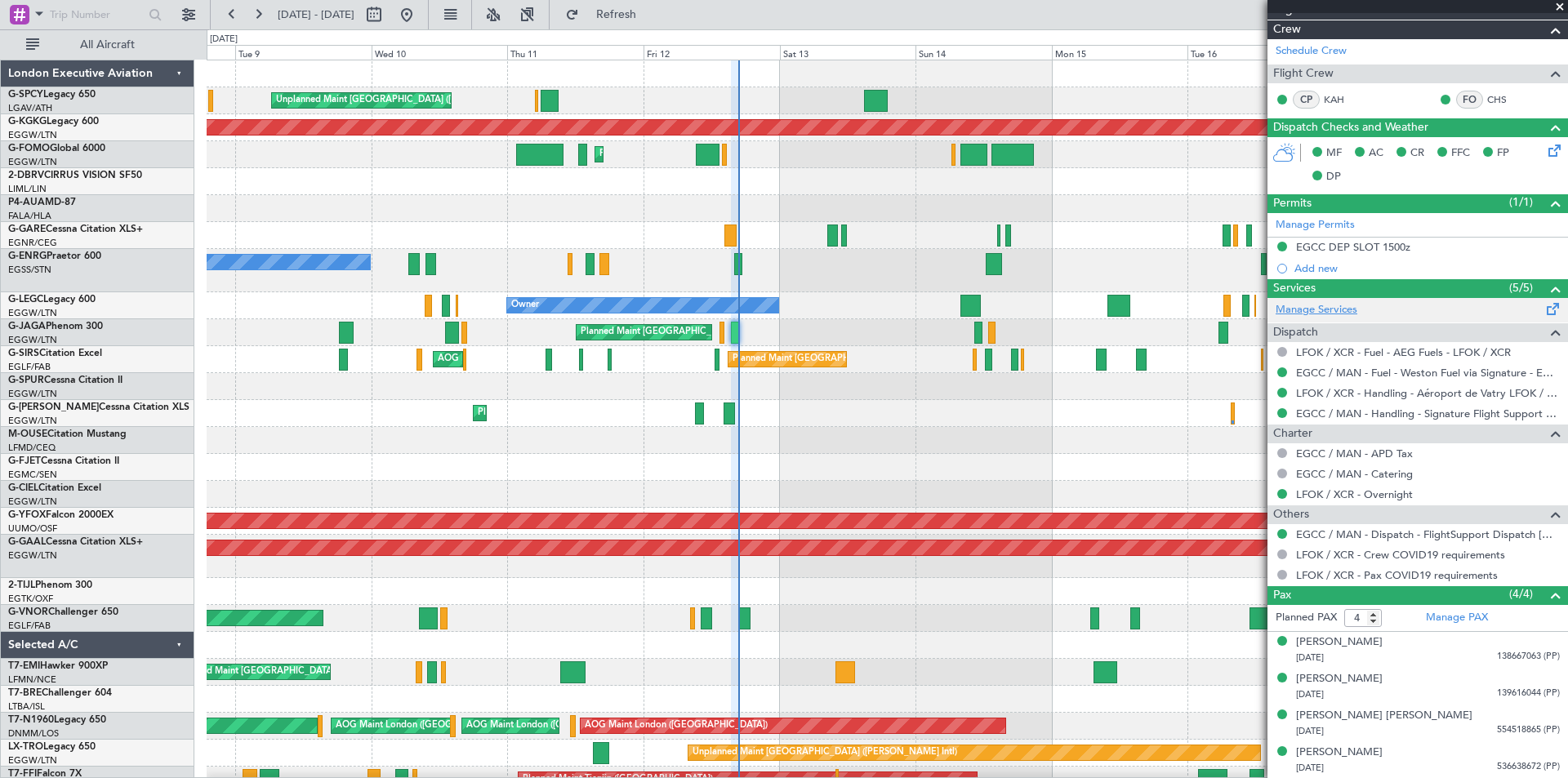
click at [1333, 304] on link "Manage Services" at bounding box center [1317, 310] width 82 height 17
click at [648, 6] on button "Refresh" at bounding box center [607, 15] width 98 height 26
type input "16:43"
click at [651, 15] on span "Refresh" at bounding box center [616, 14] width 69 height 11
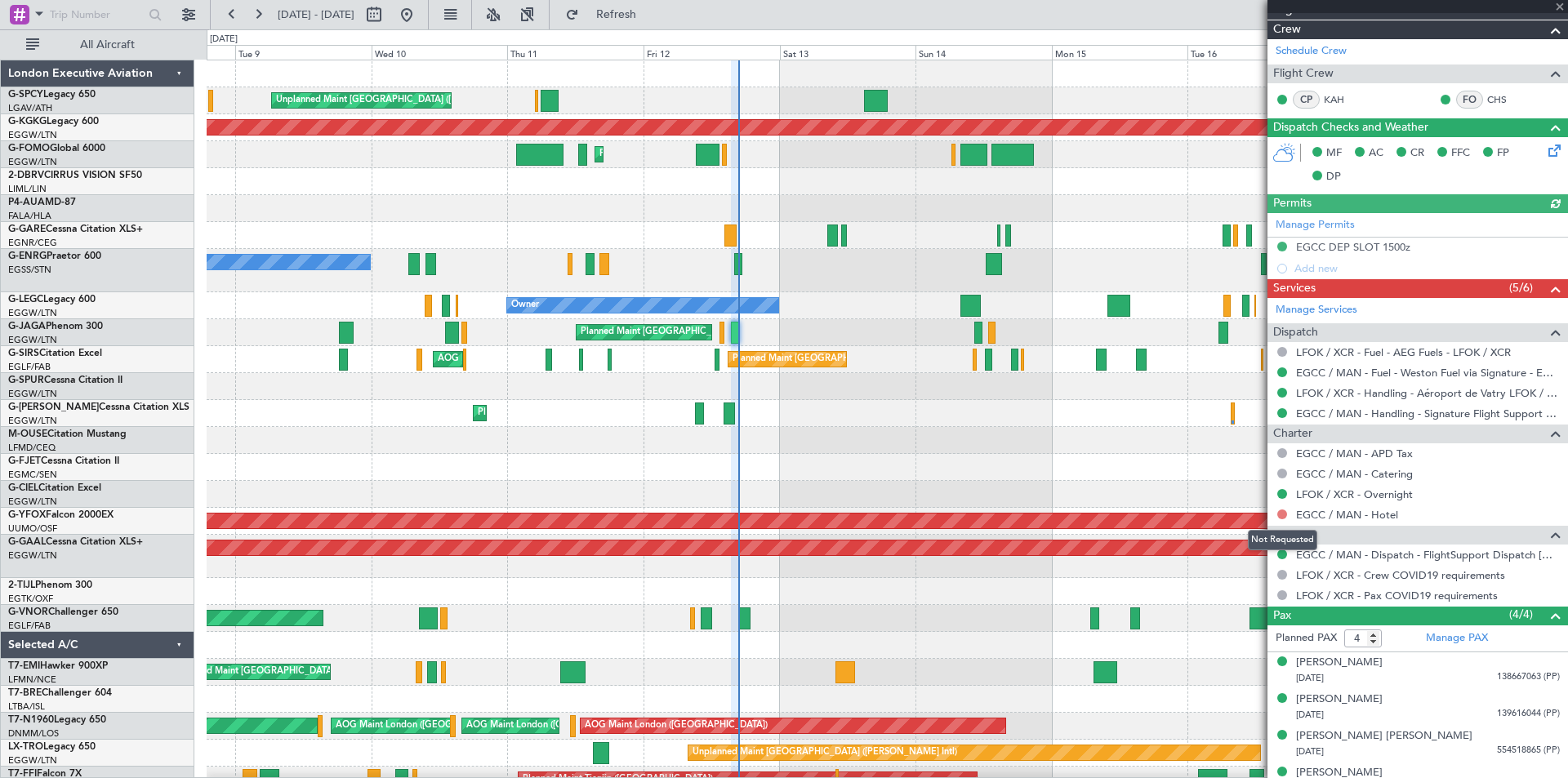
click at [1284, 512] on button at bounding box center [1281, 514] width 10 height 10
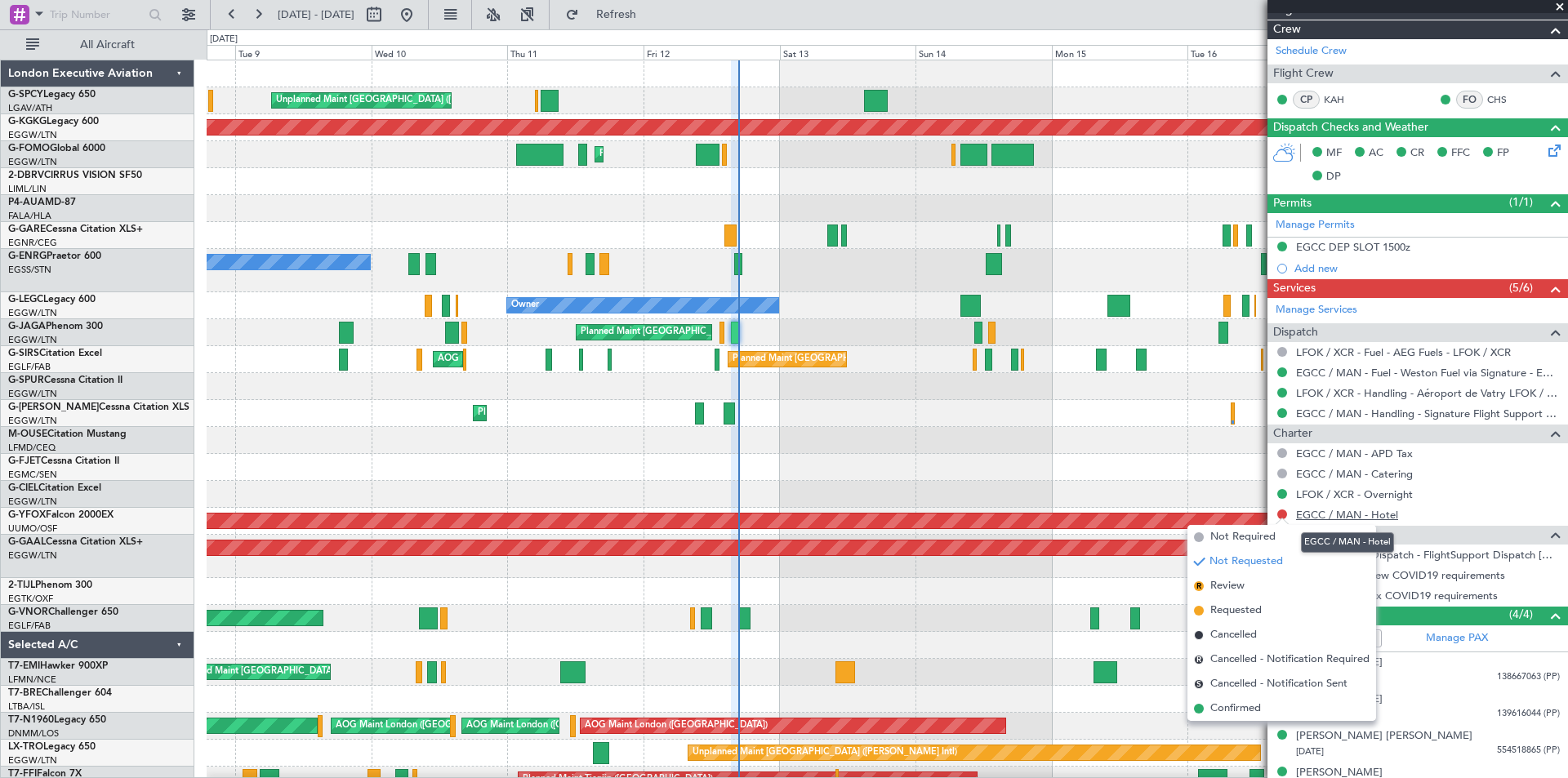
click at [1391, 515] on link "EGCC / MAN - Hotel" at bounding box center [1346, 515] width 102 height 14
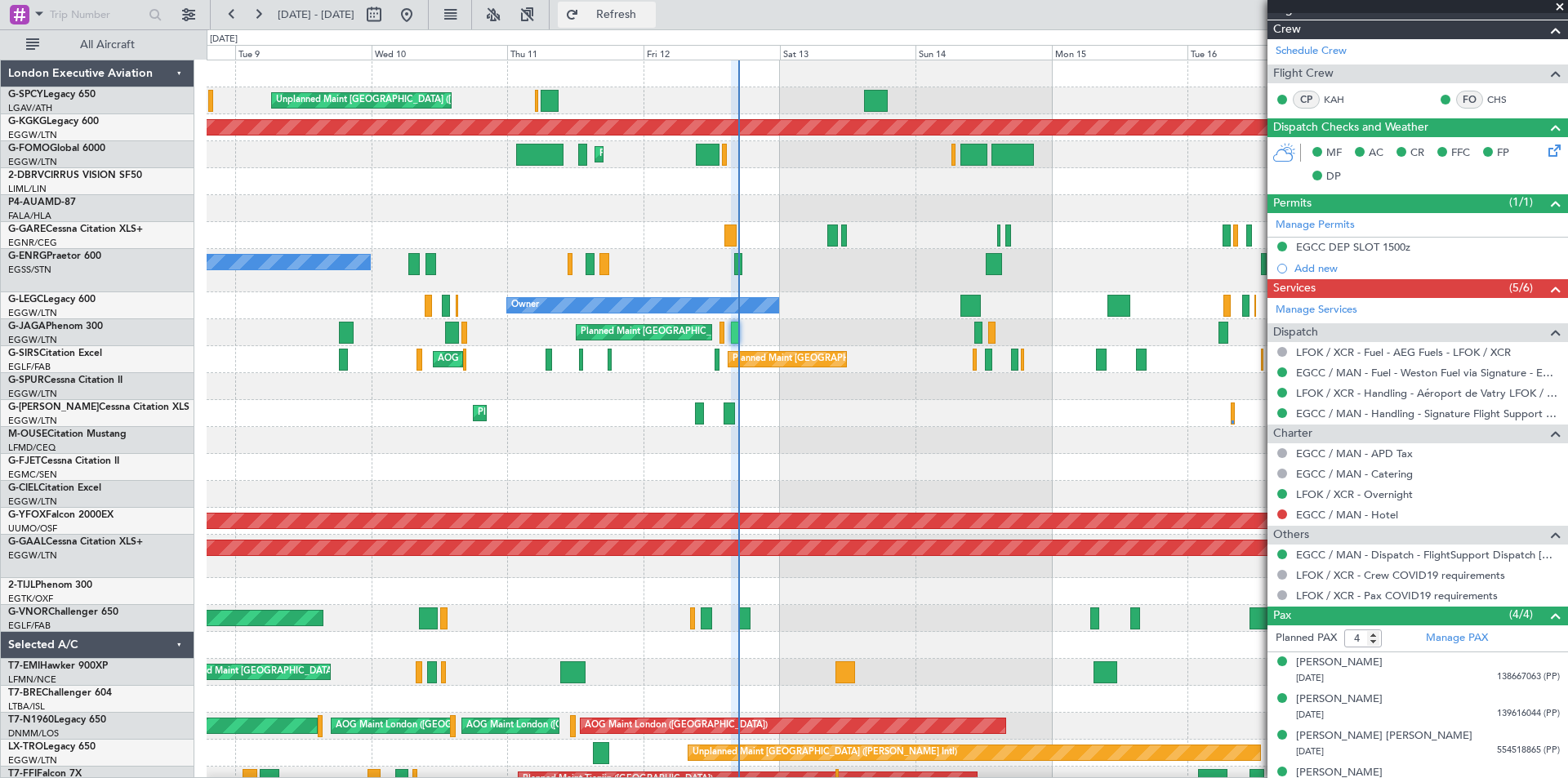
click at [655, 5] on button "Refresh" at bounding box center [607, 15] width 98 height 26
click at [1282, 513] on button at bounding box center [1281, 514] width 10 height 10
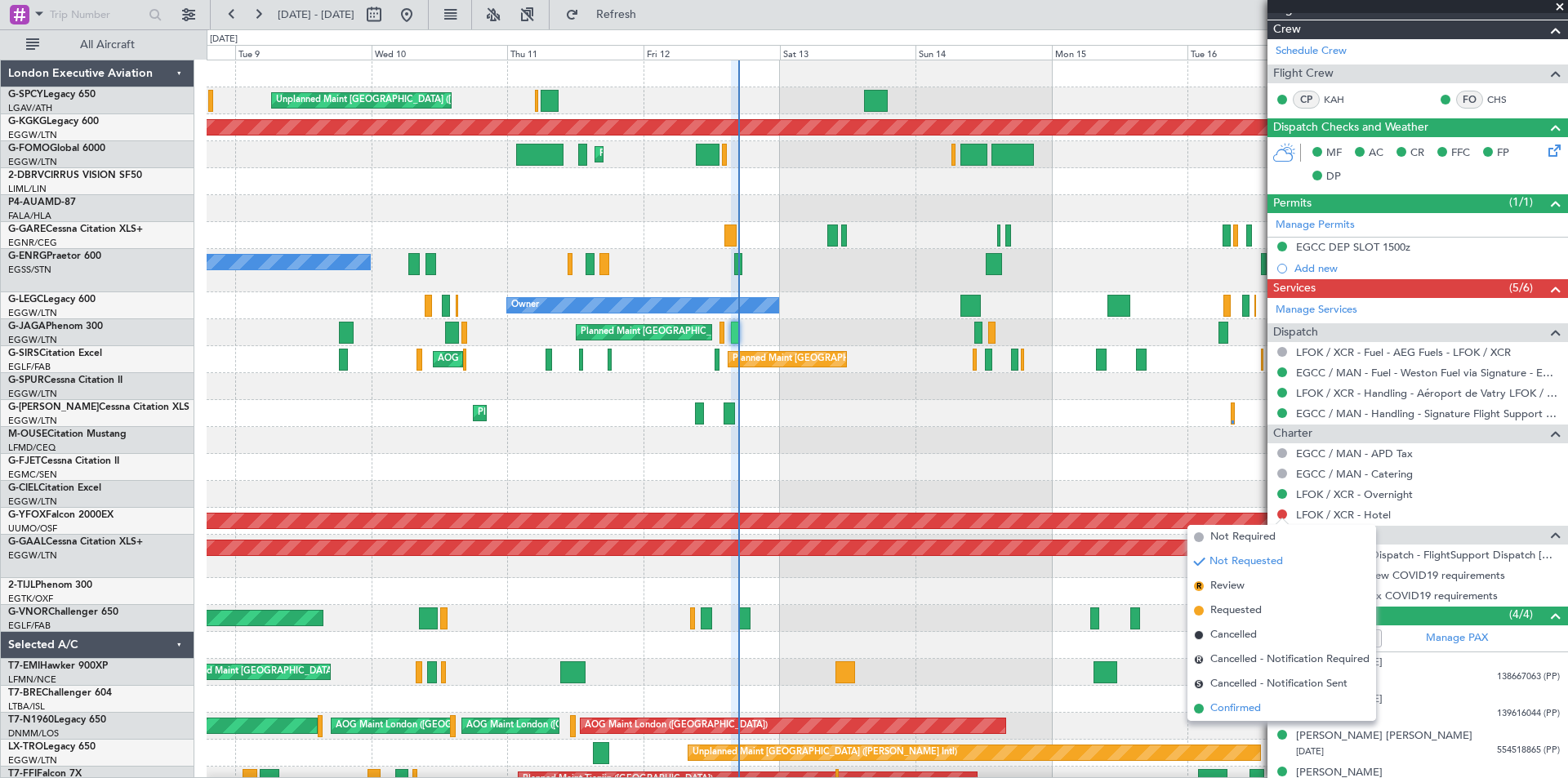
click at [1202, 704] on li "Confirmed" at bounding box center [1281, 708] width 189 height 24
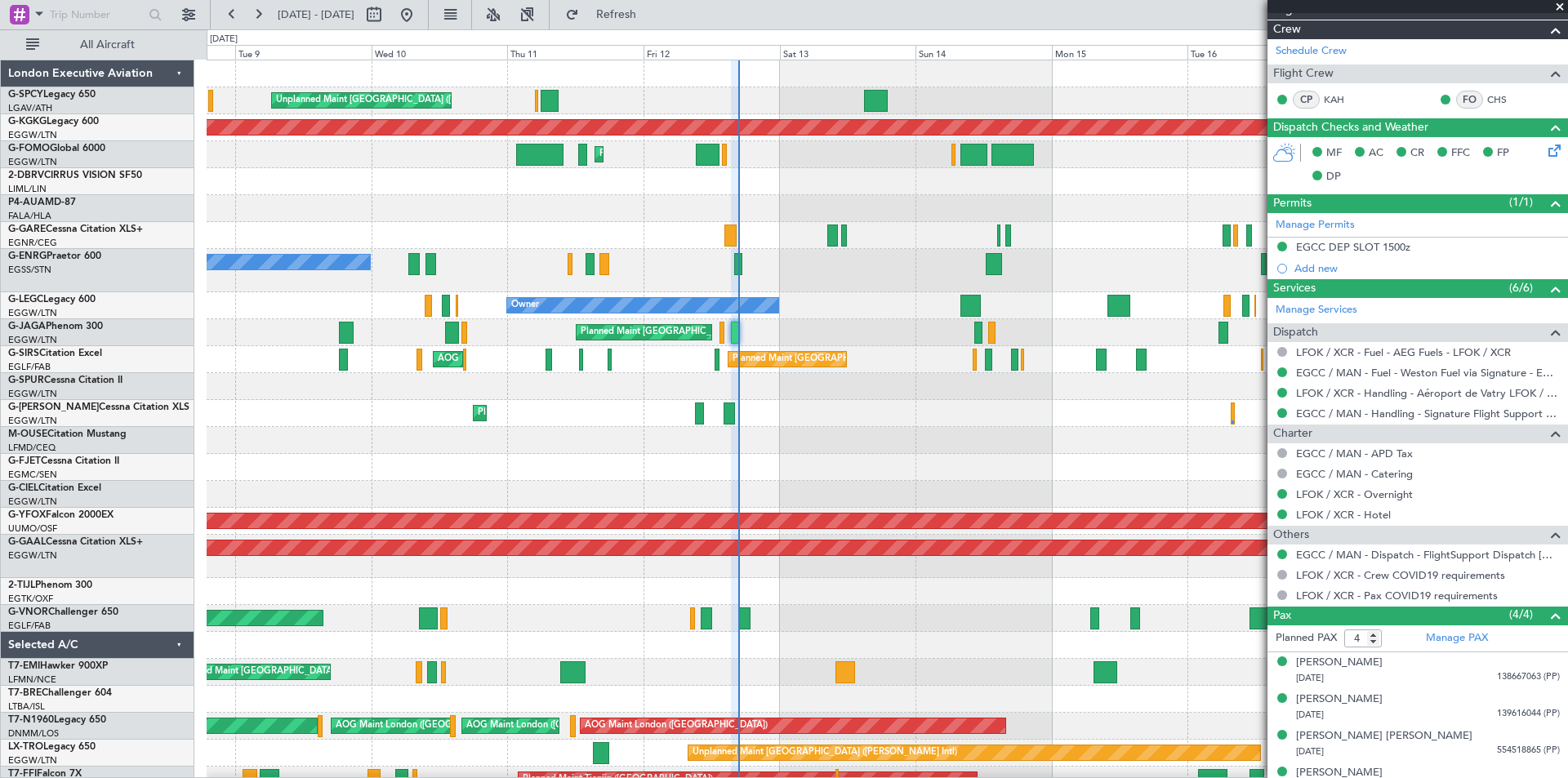
click at [1563, 7] on span at bounding box center [1559, 7] width 17 height 15
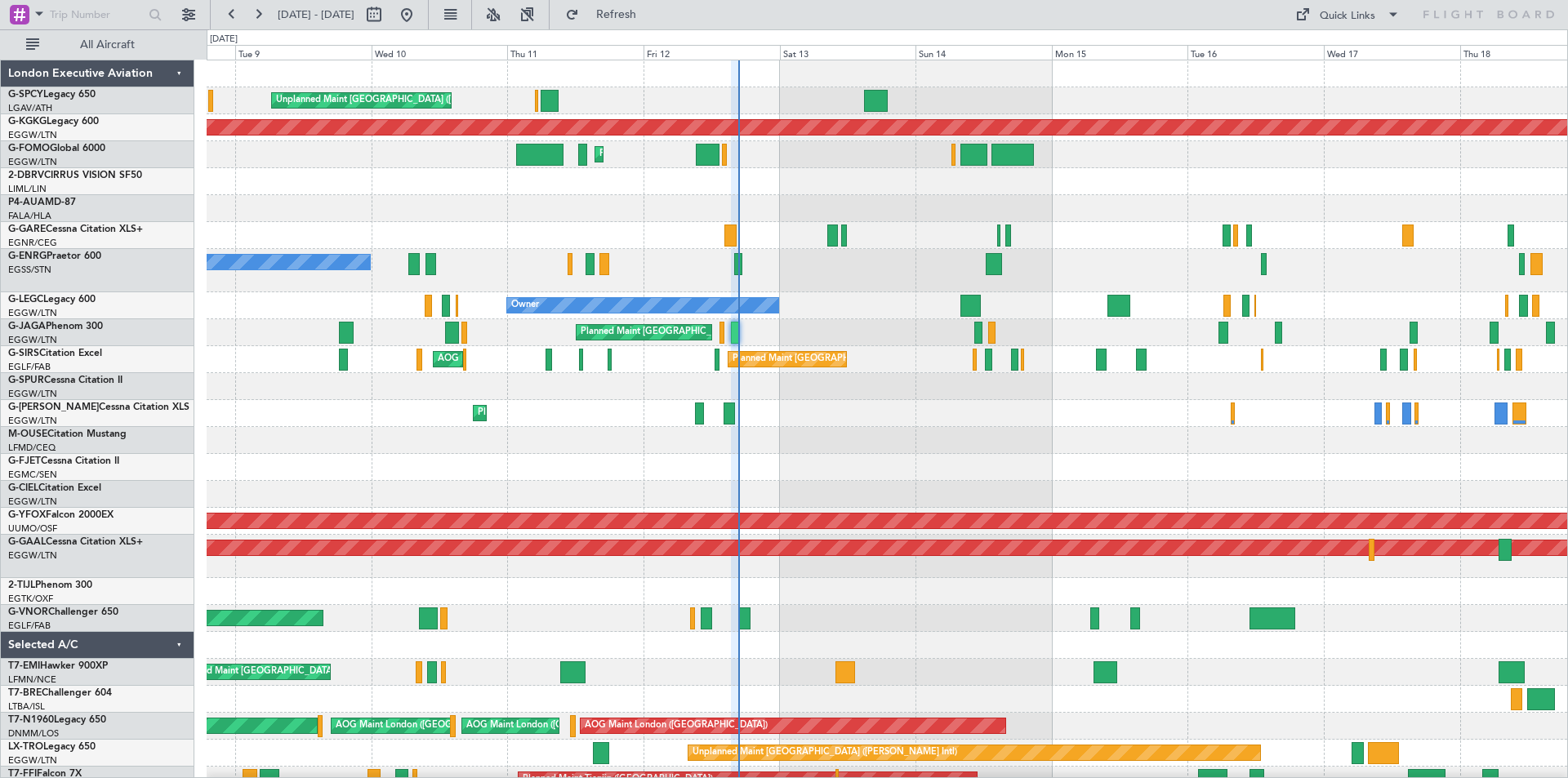
type input "0"
